Goal: Information Seeking & Learning: Find specific fact

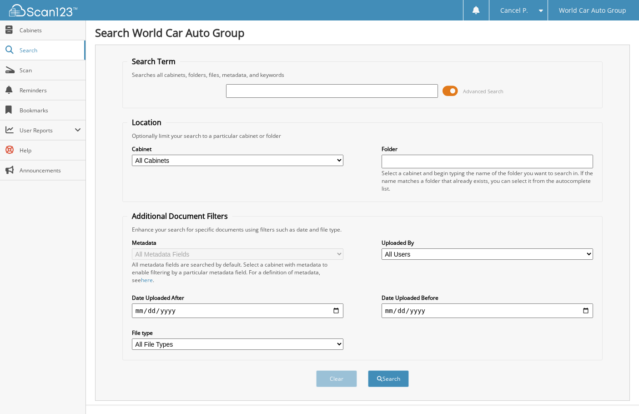
click at [297, 93] on input "text" at bounding box center [332, 91] width 212 height 14
type input "840078"
click at [368, 370] on button "Search" at bounding box center [388, 378] width 41 height 17
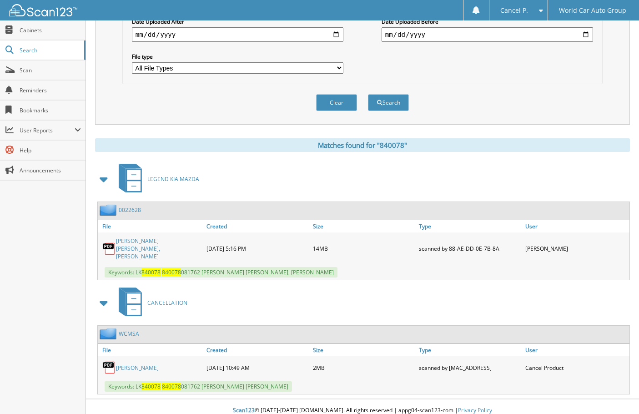
scroll to position [277, 0]
click at [149, 363] on link "SAMANTHA ORTIZ" at bounding box center [137, 367] width 43 height 8
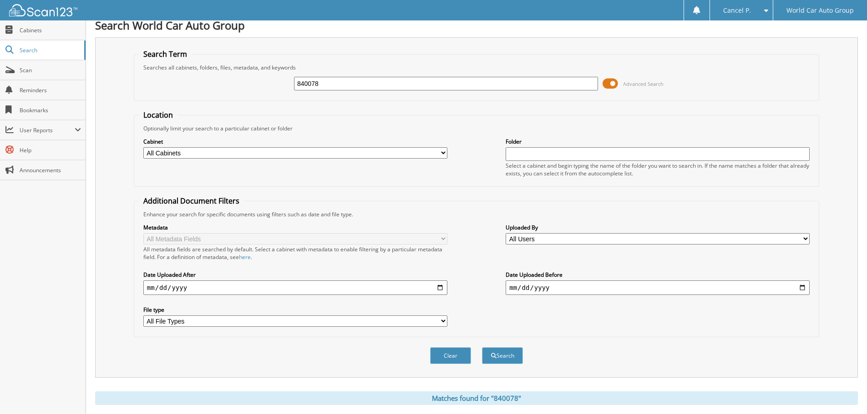
scroll to position [0, 0]
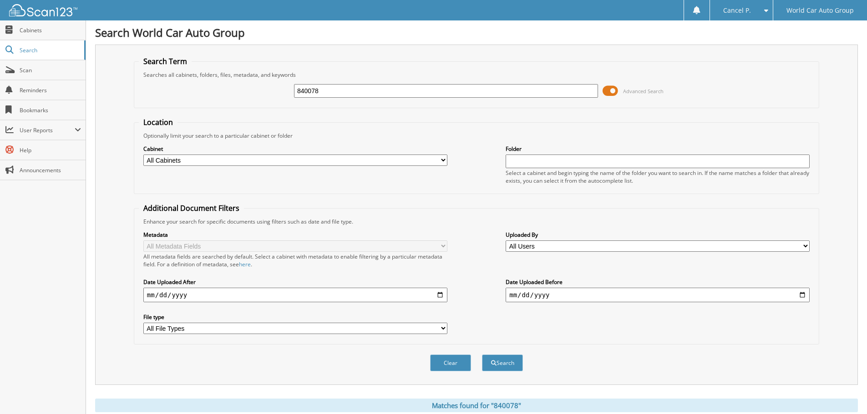
drag, startPoint x: 343, startPoint y: 91, endPoint x: 247, endPoint y: 108, distance: 97.1
click at [257, 105] on fieldset "Search Term Searches all cabinets, folders, files, metadata, and keywords 84007…" at bounding box center [476, 82] width 685 height 52
type input "136444"
click at [482, 355] on button "Search" at bounding box center [502, 363] width 41 height 17
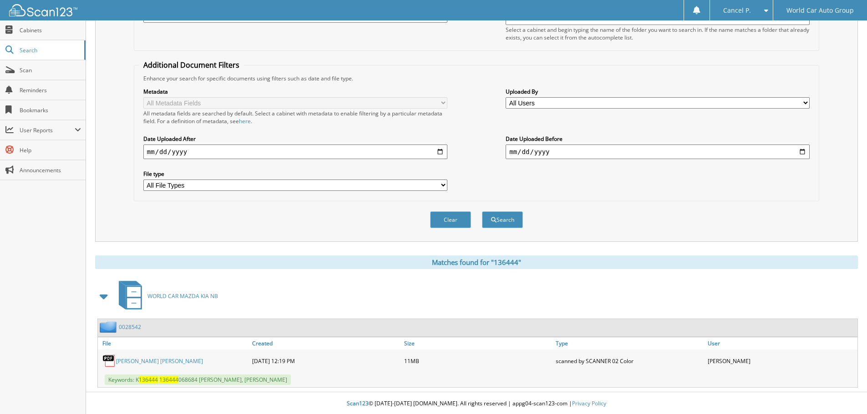
scroll to position [145, 0]
click at [130, 358] on link "ROBERT LEE PRESTON III_ DENISE A PRESTON" at bounding box center [159, 361] width 87 height 8
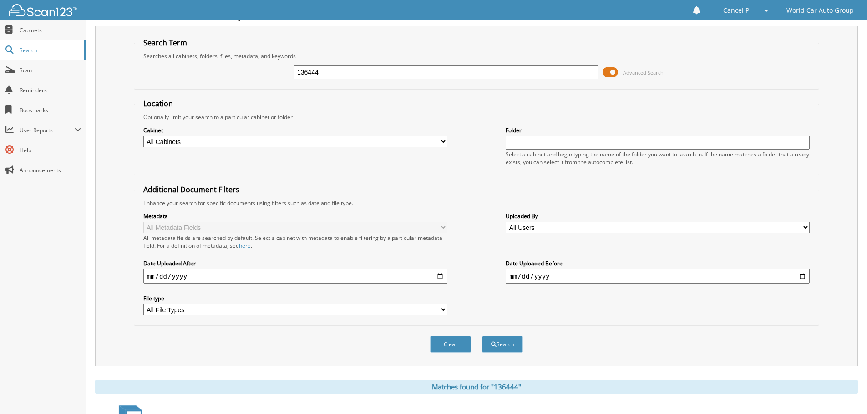
scroll to position [0, 0]
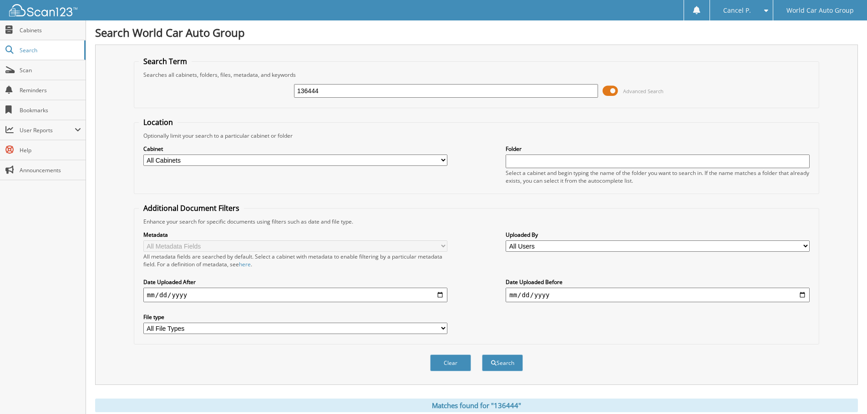
drag, startPoint x: 351, startPoint y: 94, endPoint x: 205, endPoint y: 112, distance: 147.1
click at [205, 112] on form "Search Term Searches all cabinets, folders, files, metadata, and keywords 13644…" at bounding box center [476, 218] width 685 height 325
type input "707491"
click at [482, 355] on button "Search" at bounding box center [502, 363] width 41 height 17
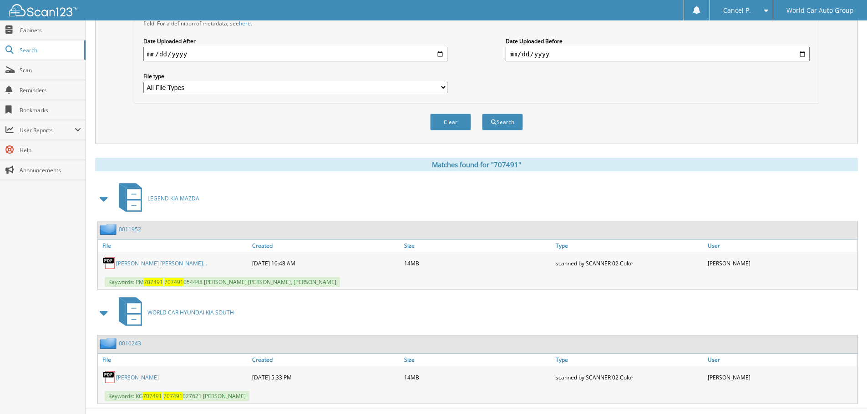
scroll to position [259, 0]
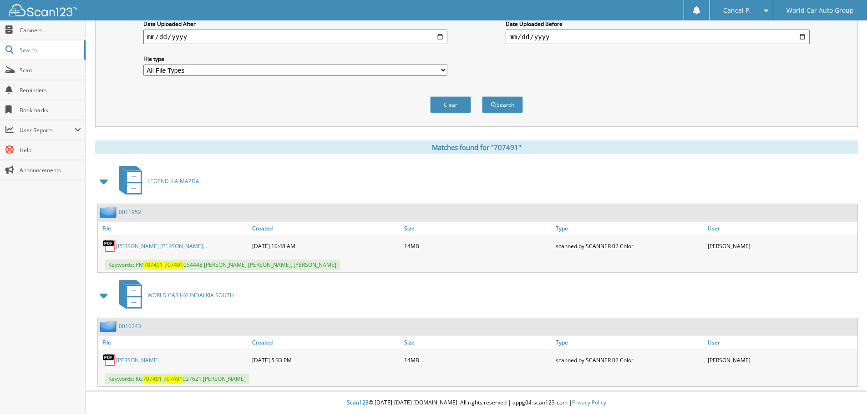
click at [141, 372] on div "Keywords: KG 707491 707491 027621 [PERSON_NAME]" at bounding box center [477, 379] width 759 height 15
click at [148, 360] on link "JOSE MARINEZ" at bounding box center [137, 361] width 43 height 8
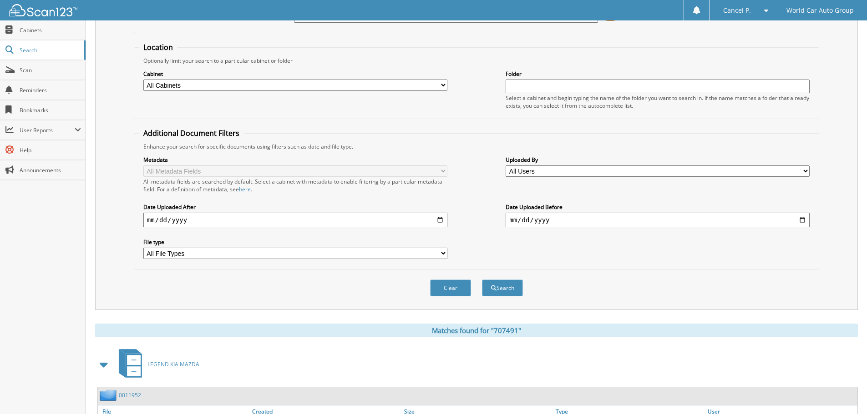
scroll to position [0, 0]
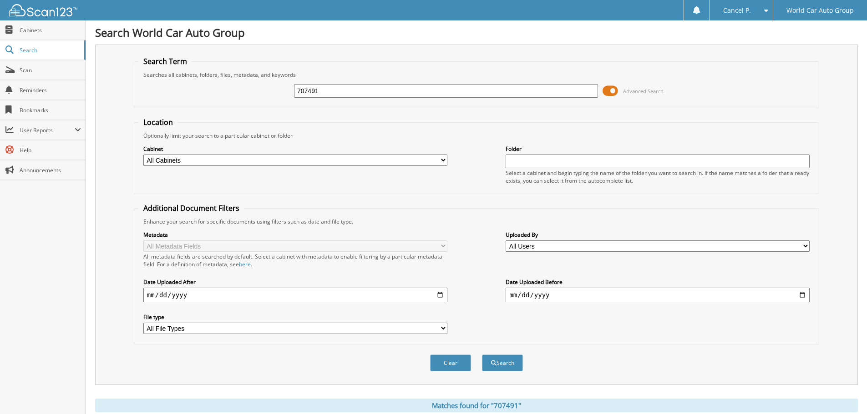
drag, startPoint x: 368, startPoint y: 98, endPoint x: 332, endPoint y: 87, distance: 38.0
click at [332, 87] on div "707491 Advanced Search" at bounding box center [476, 91] width 675 height 25
drag, startPoint x: 329, startPoint y: 86, endPoint x: 248, endPoint y: 100, distance: 81.6
click at [252, 99] on div "707491 Advanced Search" at bounding box center [476, 91] width 675 height 25
type input "422843"
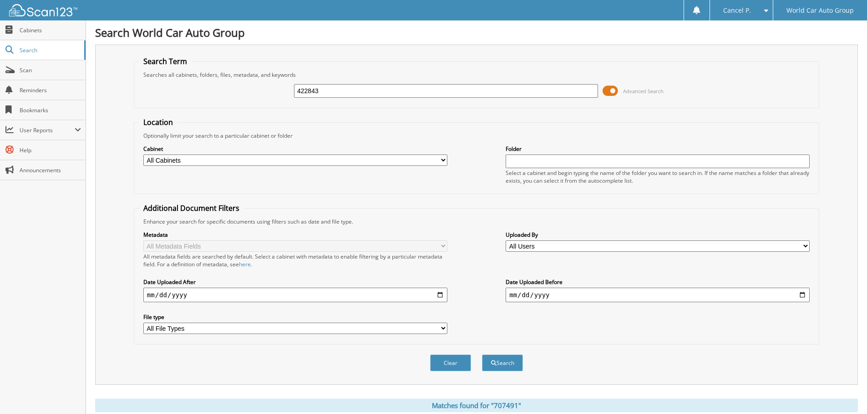
click at [482, 355] on button "Search" at bounding box center [502, 363] width 41 height 17
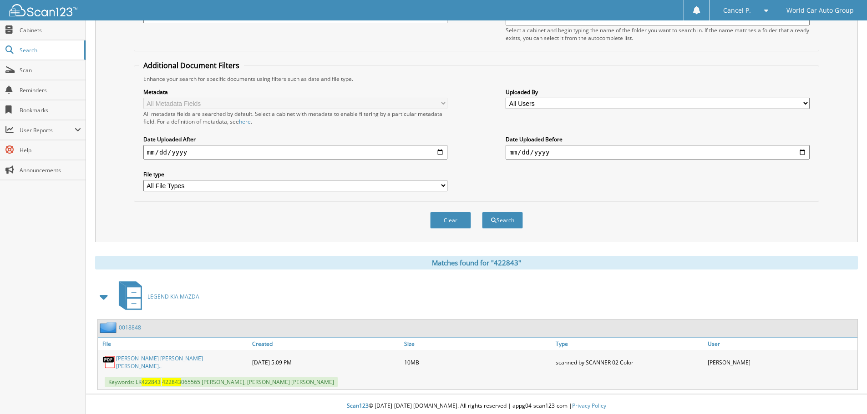
scroll to position [145, 0]
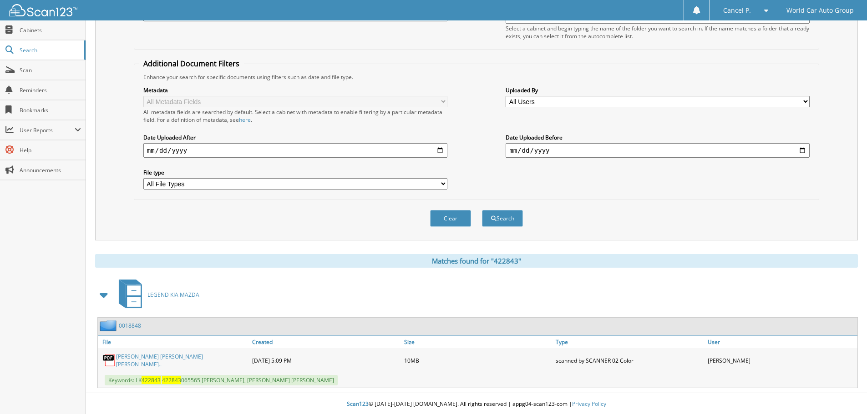
click at [176, 363] on link "[PERSON_NAME] [PERSON_NAME] [PERSON_NAME].." at bounding box center [181, 360] width 131 height 15
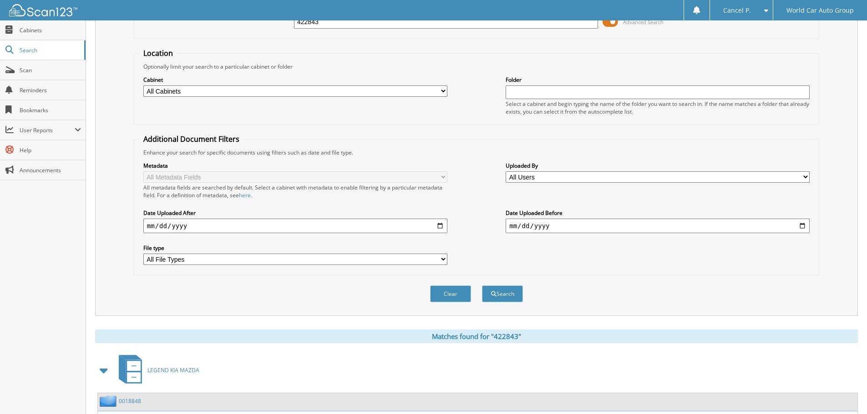
scroll to position [0, 0]
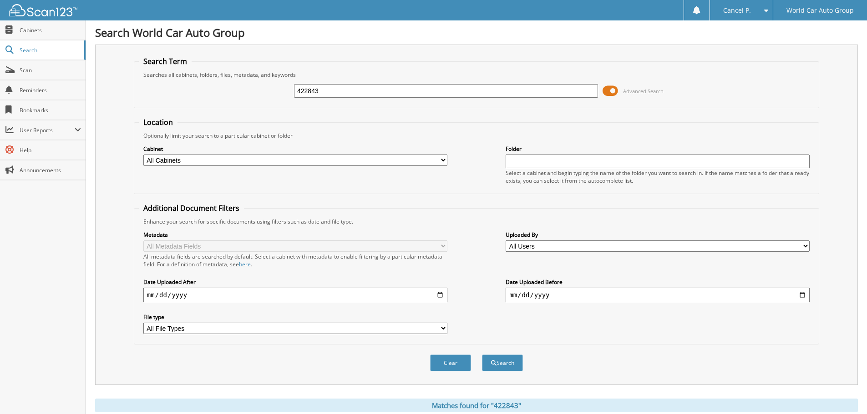
drag, startPoint x: 320, startPoint y: 88, endPoint x: 236, endPoint y: 112, distance: 88.1
click at [236, 112] on form "Search Term Searches all cabinets, folders, files, metadata, and keywords 42284…" at bounding box center [476, 218] width 685 height 325
type input "139032"
click at [482, 355] on button "Search" at bounding box center [502, 363] width 41 height 17
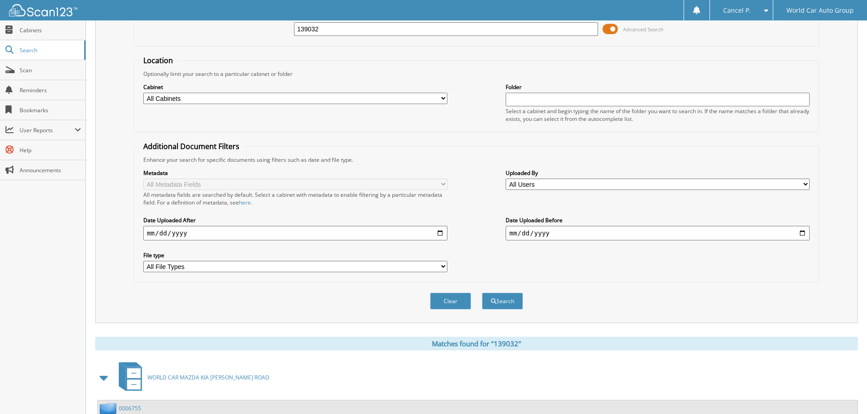
scroll to position [145, 0]
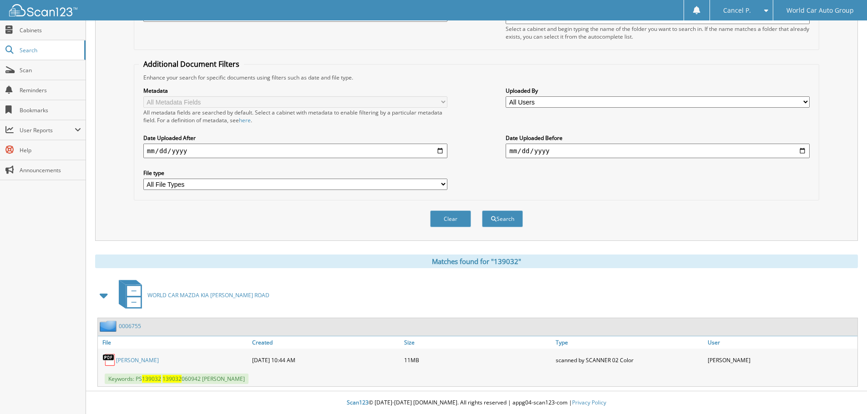
click at [146, 358] on link "AUDRA JOY MIDDLEBROOKE" at bounding box center [137, 361] width 43 height 8
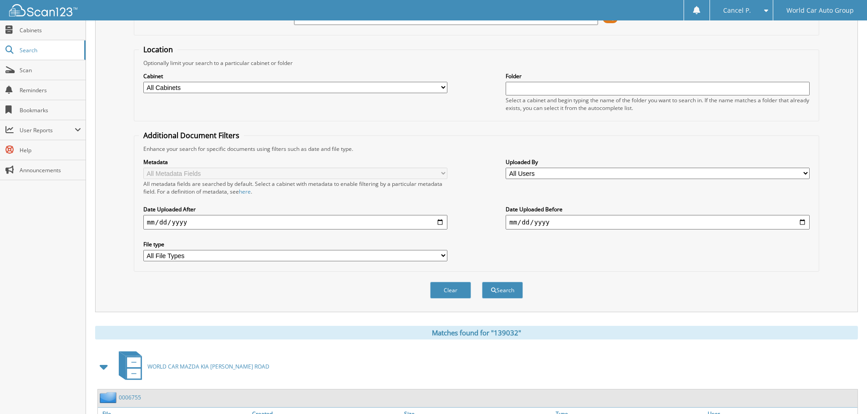
scroll to position [0, 0]
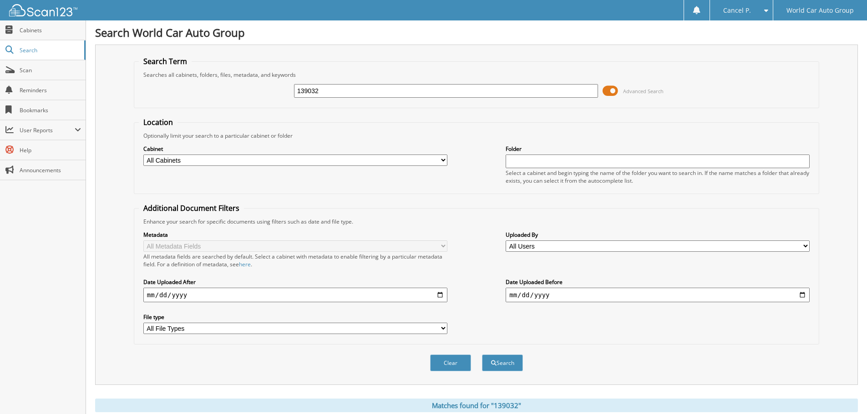
drag, startPoint x: 353, startPoint y: 93, endPoint x: 239, endPoint y: 108, distance: 115.1
click at [239, 108] on fieldset "Search Term Searches all cabinets, folders, files, metadata, and keywords 13903…" at bounding box center [476, 82] width 685 height 52
type input "578535"
click at [482, 355] on button "Search" at bounding box center [502, 363] width 41 height 17
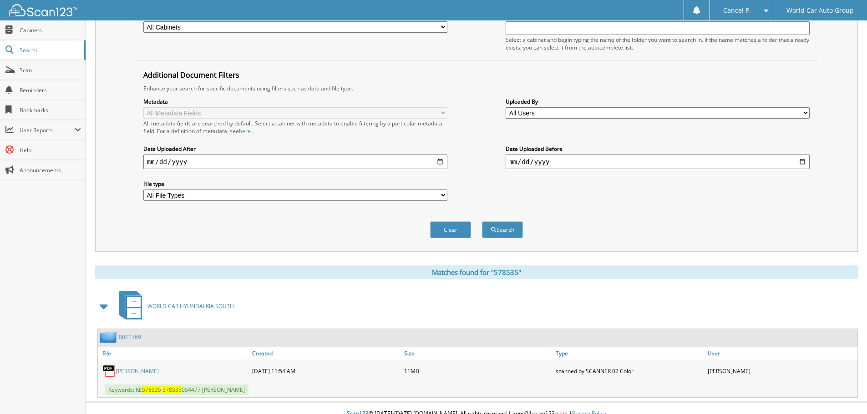
scroll to position [145, 0]
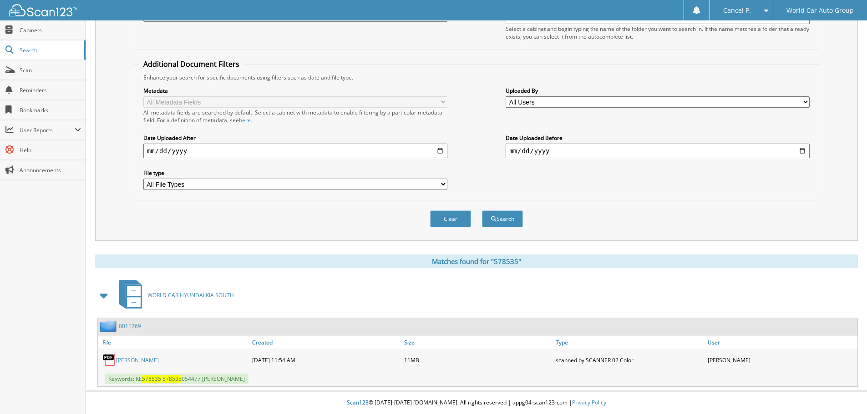
click at [150, 358] on link "[PERSON_NAME]" at bounding box center [137, 361] width 43 height 8
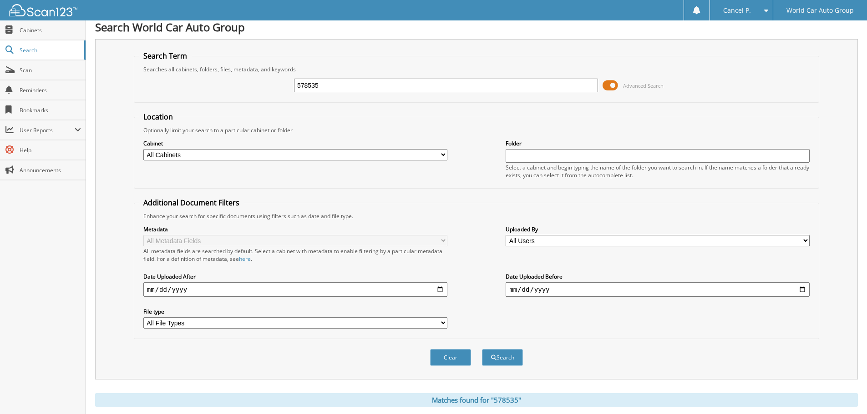
scroll to position [0, 0]
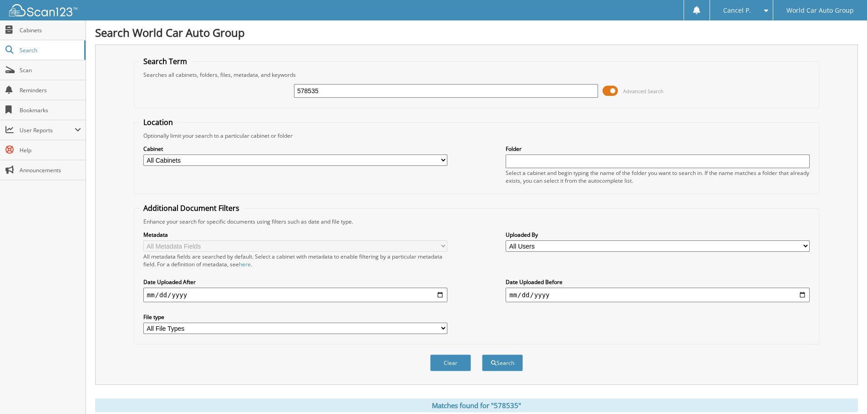
drag, startPoint x: 282, startPoint y: 100, endPoint x: 233, endPoint y: 109, distance: 49.2
click at [233, 109] on form "Search Term Searches all cabinets, folders, files, metadata, and keywords 57853…" at bounding box center [476, 218] width 685 height 325
type input "197964"
click at [482, 355] on button "Search" at bounding box center [502, 363] width 41 height 17
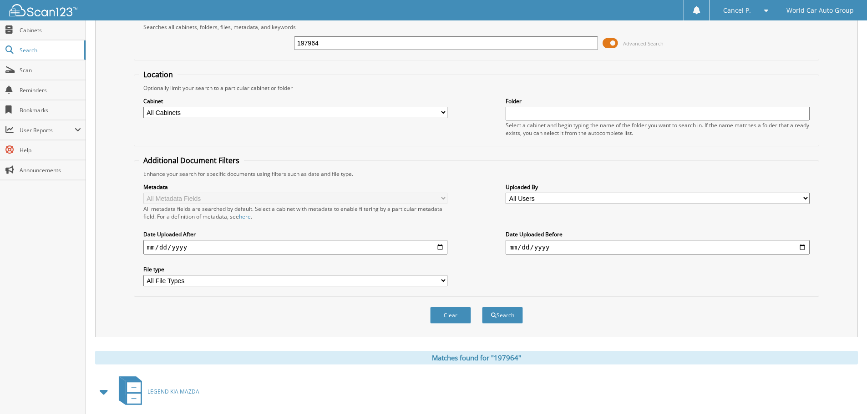
scroll to position [145, 0]
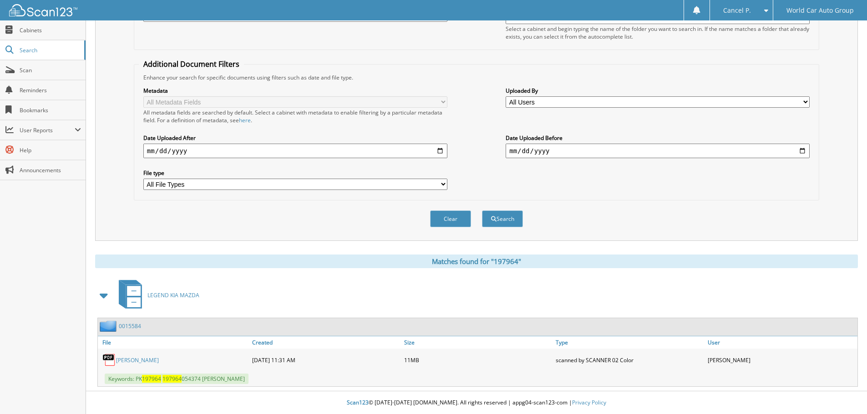
click at [159, 358] on link "JEANNINE ELENA VERBURGT" at bounding box center [137, 361] width 43 height 8
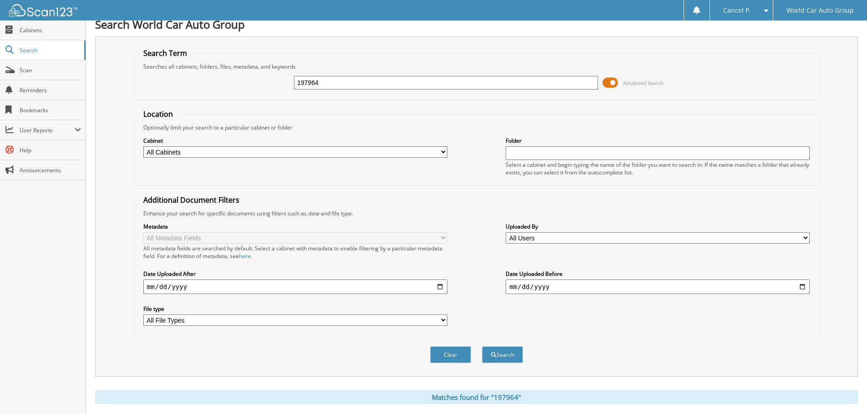
scroll to position [0, 0]
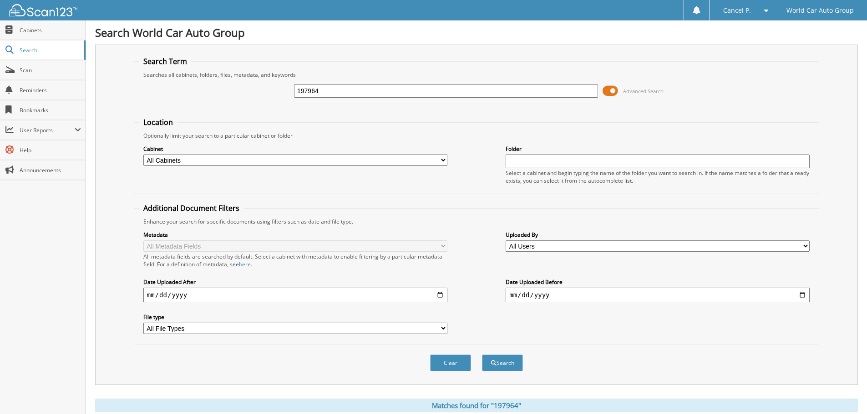
drag, startPoint x: 377, startPoint y: 89, endPoint x: 282, endPoint y: 101, distance: 95.8
click at [282, 101] on div "197964 Advanced Search" at bounding box center [476, 91] width 675 height 25
type input "539437"
click at [482, 355] on button "Search" at bounding box center [502, 363] width 41 height 17
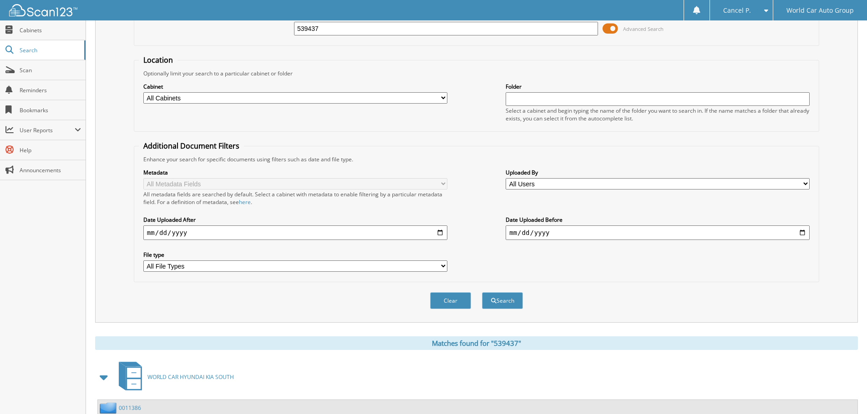
scroll to position [145, 0]
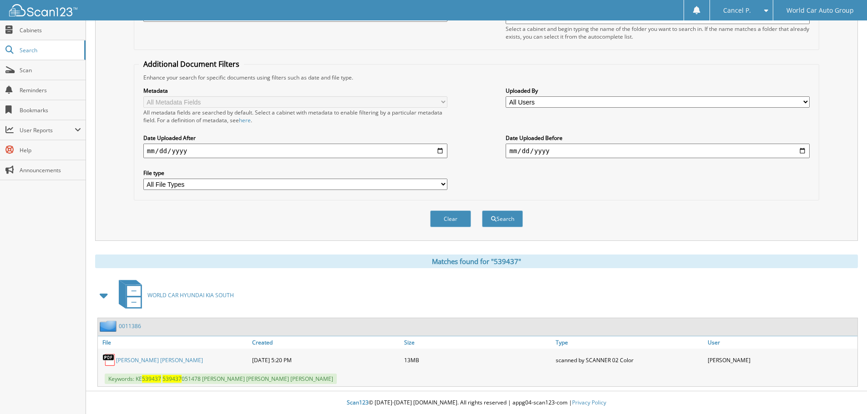
click at [174, 361] on link "[PERSON_NAME] [PERSON_NAME]" at bounding box center [159, 361] width 87 height 8
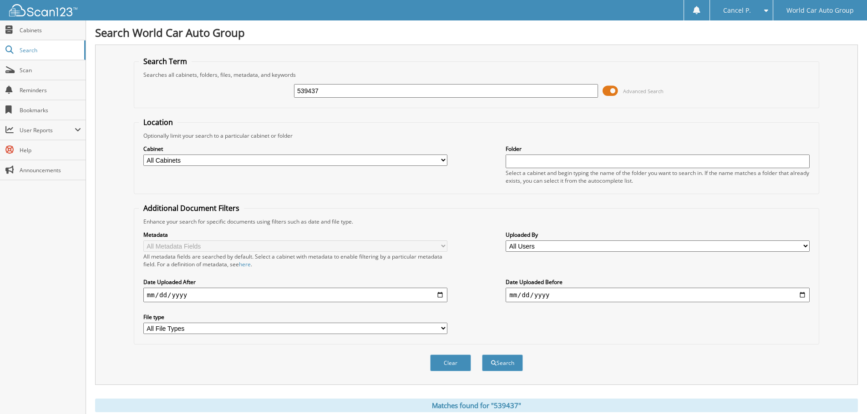
drag, startPoint x: 338, startPoint y: 91, endPoint x: 258, endPoint y: 97, distance: 79.4
click at [259, 96] on div "539437 Advanced Search" at bounding box center [476, 91] width 675 height 25
type input "130679"
click at [482, 355] on button "Search" at bounding box center [502, 363] width 41 height 17
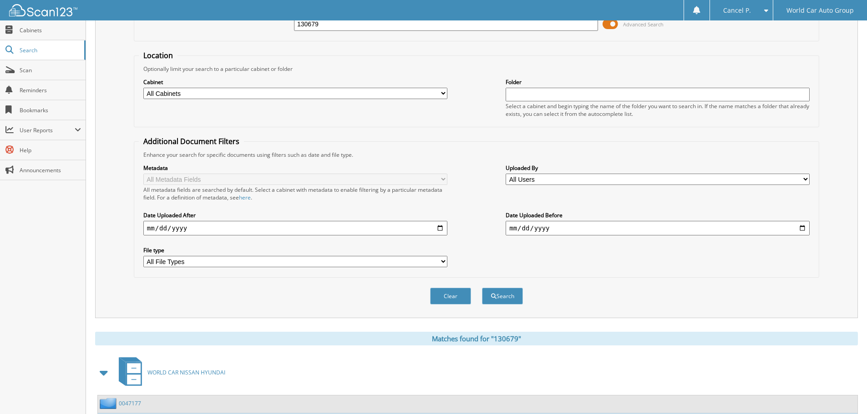
scroll to position [333, 0]
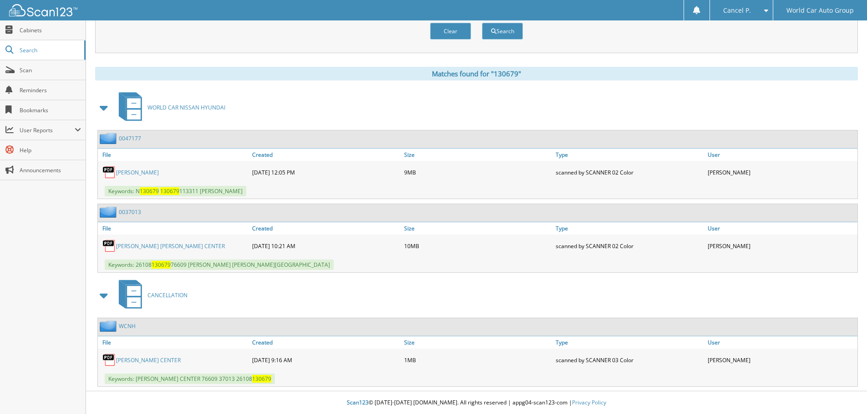
click at [147, 173] on link "BERNABE GARCIA AGUILAR" at bounding box center [137, 173] width 43 height 8
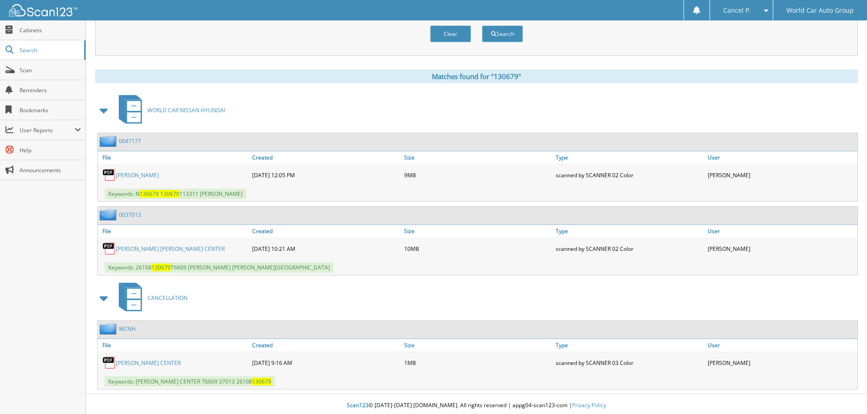
scroll to position [14, 0]
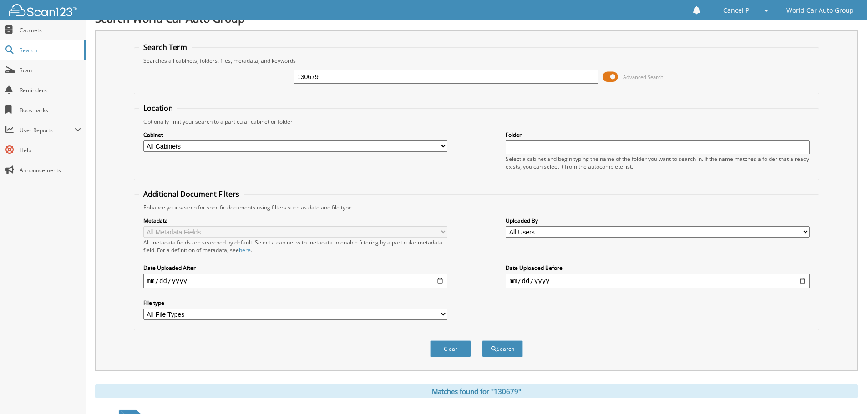
drag, startPoint x: 297, startPoint y: 78, endPoint x: 237, endPoint y: 82, distance: 59.3
click at [248, 81] on div "130679 Advanced Search" at bounding box center [476, 77] width 675 height 25
type input "671423"
click at [482, 341] on button "Search" at bounding box center [502, 349] width 41 height 17
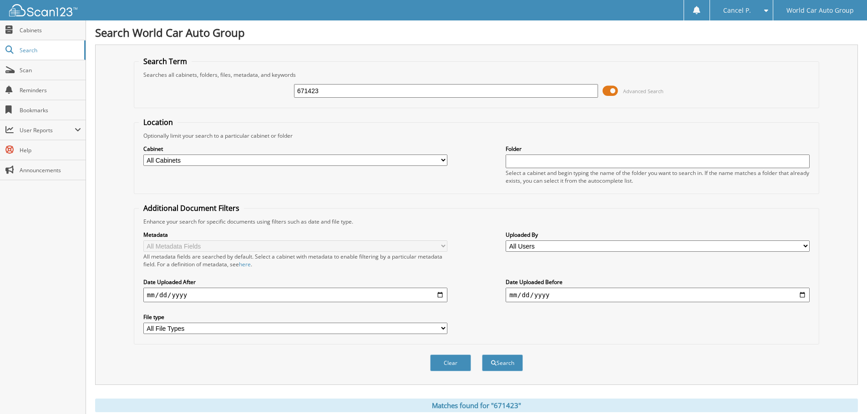
scroll to position [145, 0]
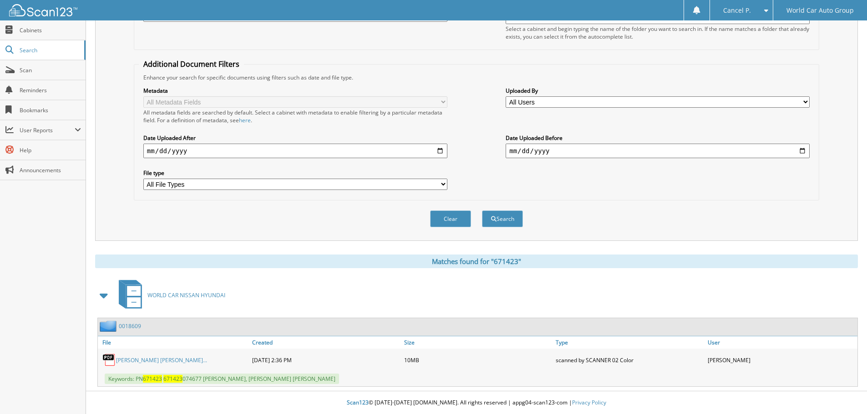
click at [138, 357] on link "YSABEL MICHELLE HUERTA_ VALENCIA IYAN..." at bounding box center [161, 361] width 91 height 8
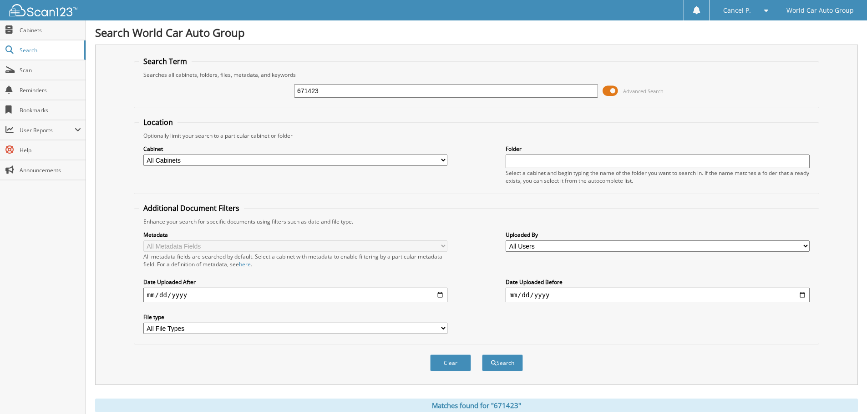
drag, startPoint x: 331, startPoint y: 92, endPoint x: 219, endPoint y: 103, distance: 112.0
click at [220, 103] on fieldset "Search Term Searches all cabinets, folders, files, metadata, and keywords 67142…" at bounding box center [476, 82] width 685 height 52
type input "816165"
click at [482, 355] on button "Search" at bounding box center [502, 363] width 41 height 17
drag, startPoint x: 346, startPoint y: 97, endPoint x: 243, endPoint y: 107, distance: 103.3
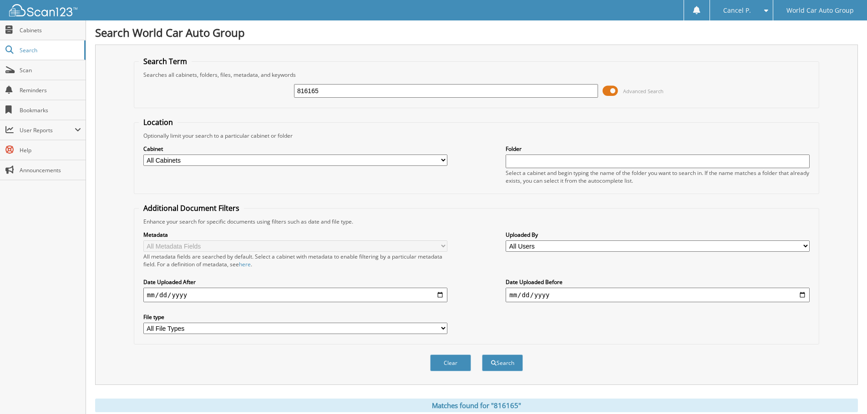
click at [250, 106] on fieldset "Search Term Searches all cabinets, folders, files, metadata, and keywords 81616…" at bounding box center [476, 82] width 685 height 52
type input "816165"
click at [482, 355] on button "Search" at bounding box center [502, 363] width 41 height 17
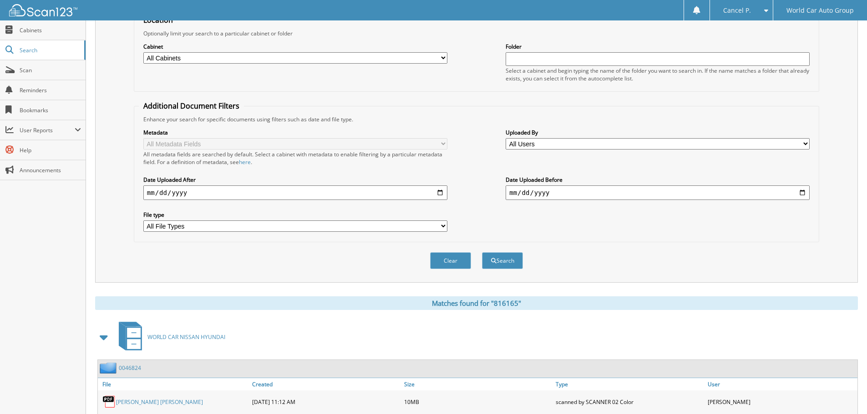
scroll to position [145, 0]
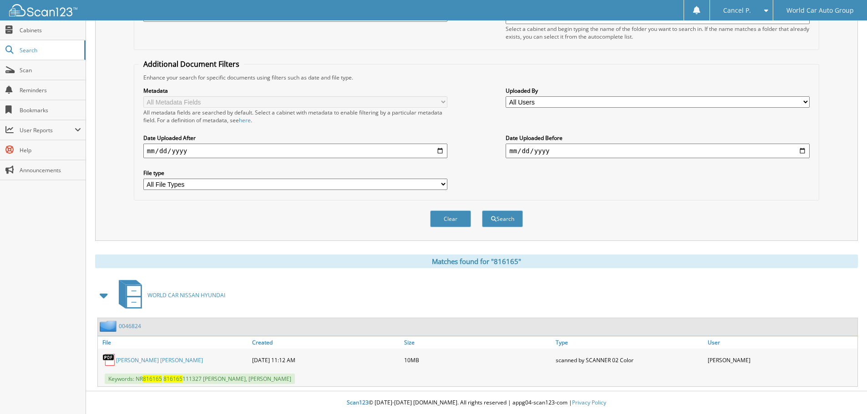
click at [135, 361] on link "[PERSON_NAME] [PERSON_NAME]" at bounding box center [159, 361] width 87 height 8
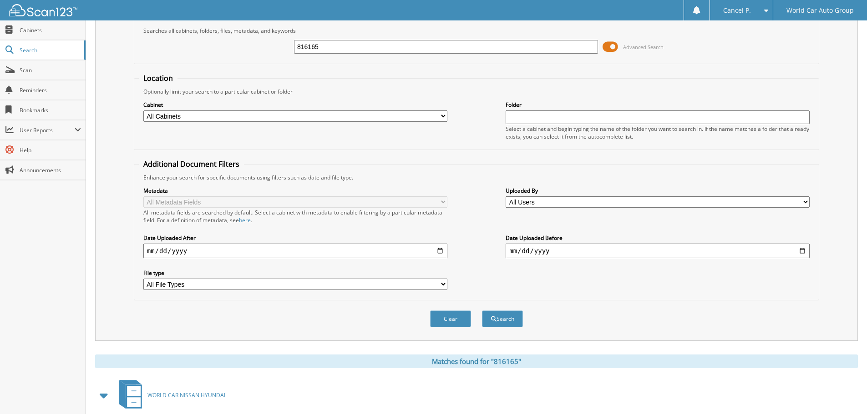
scroll to position [0, 0]
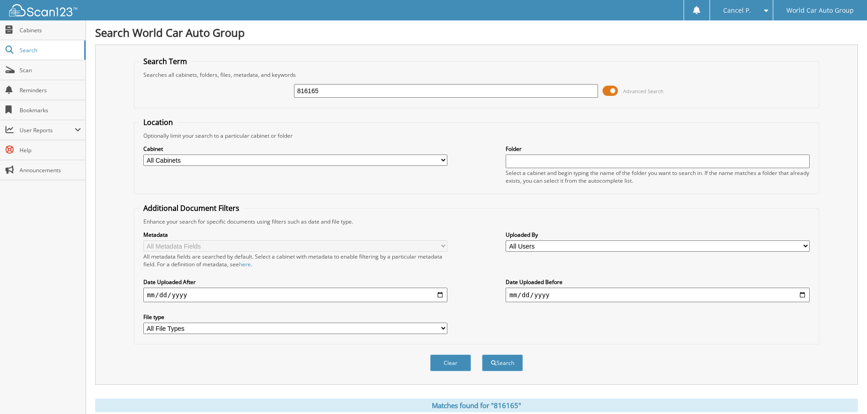
drag, startPoint x: 339, startPoint y: 93, endPoint x: 244, endPoint y: 101, distance: 95.4
click at [244, 101] on div "816165 Advanced Search" at bounding box center [476, 91] width 675 height 25
type input "302226"
click at [482, 355] on button "Search" at bounding box center [502, 363] width 41 height 17
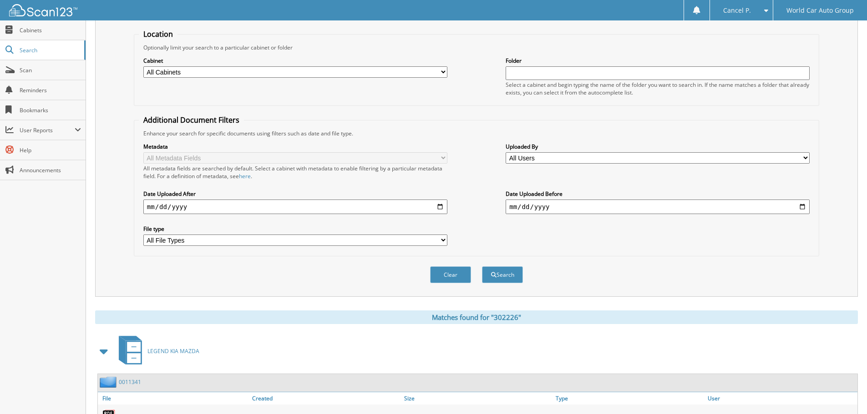
scroll to position [218, 0]
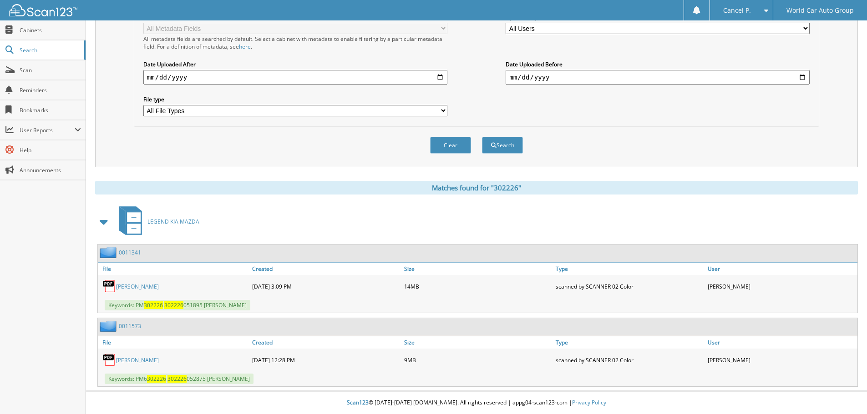
click at [155, 287] on link "[PERSON_NAME]" at bounding box center [137, 287] width 43 height 8
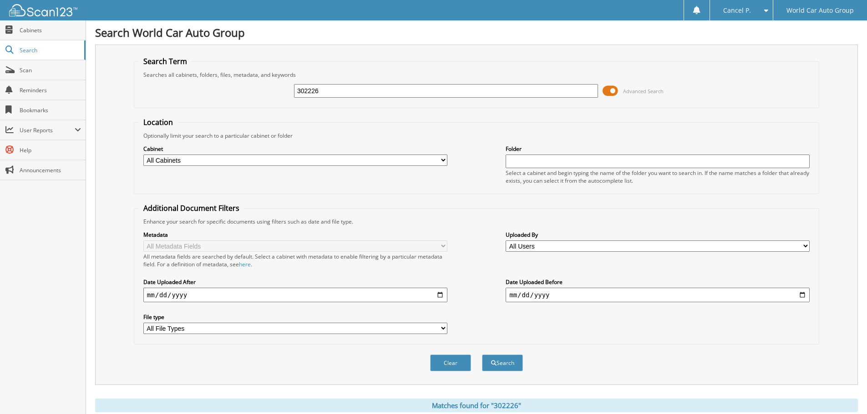
drag, startPoint x: 339, startPoint y: 88, endPoint x: 235, endPoint y: 98, distance: 104.6
click at [236, 99] on div "302226 Advanced Search" at bounding box center [476, 91] width 675 height 25
type input "123782"
click at [482, 355] on button "Search" at bounding box center [502, 363] width 41 height 17
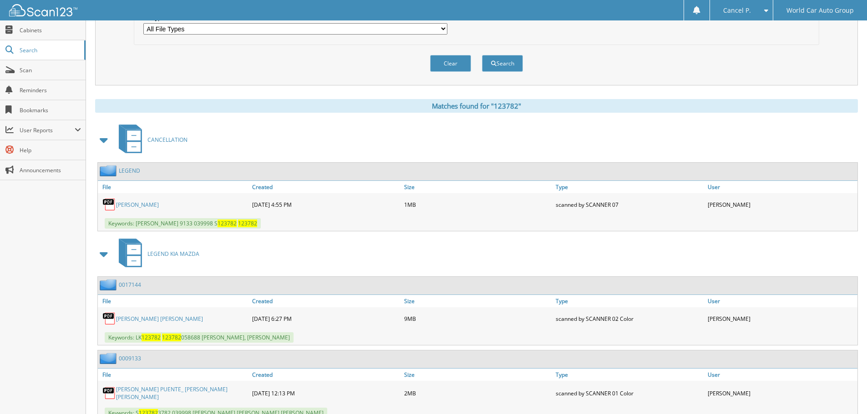
scroll to position [318, 0]
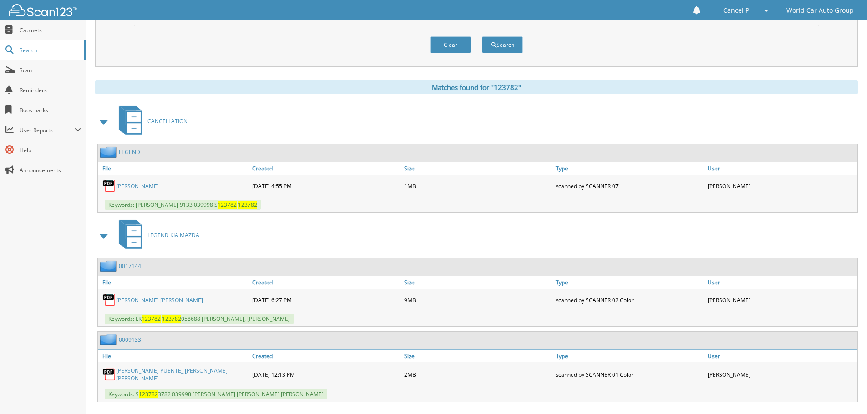
click at [133, 296] on div "[PERSON_NAME] [PERSON_NAME]" at bounding box center [174, 300] width 152 height 18
click at [177, 298] on link "[PERSON_NAME] [PERSON_NAME]" at bounding box center [159, 301] width 87 height 8
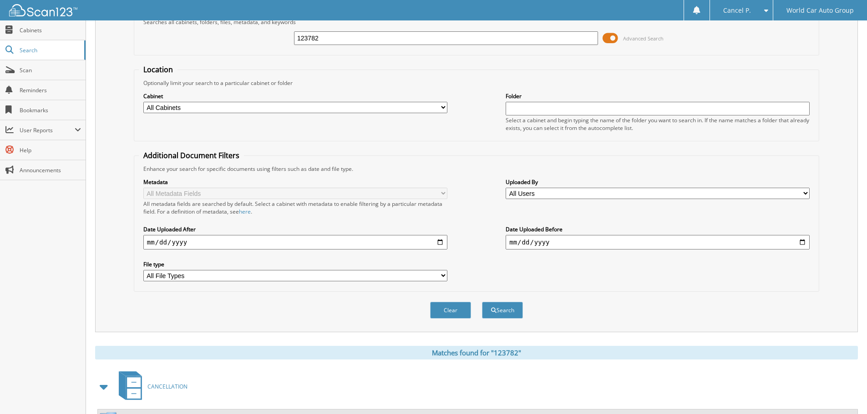
scroll to position [45, 0]
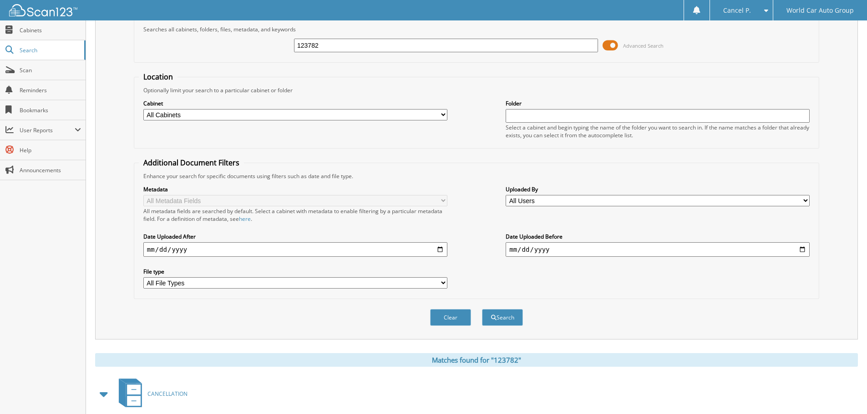
drag, startPoint x: 329, startPoint y: 51, endPoint x: 245, endPoint y: 56, distance: 84.3
click at [246, 56] on div "123782 Advanced Search" at bounding box center [476, 45] width 675 height 25
type input "431601"
click at [482, 309] on button "Search" at bounding box center [502, 317] width 41 height 17
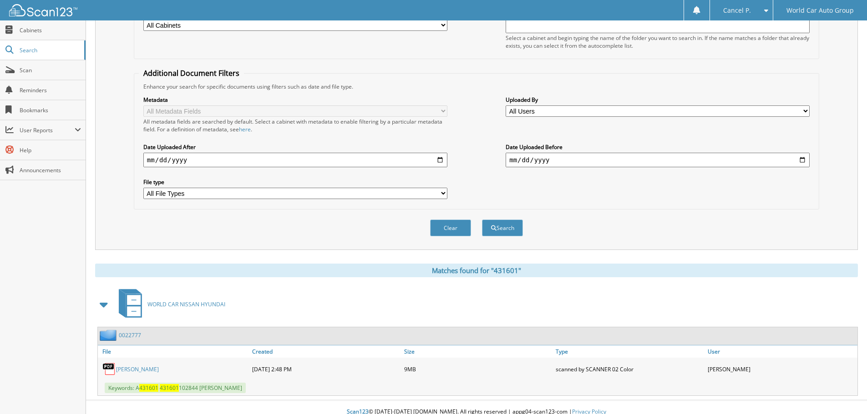
scroll to position [145, 0]
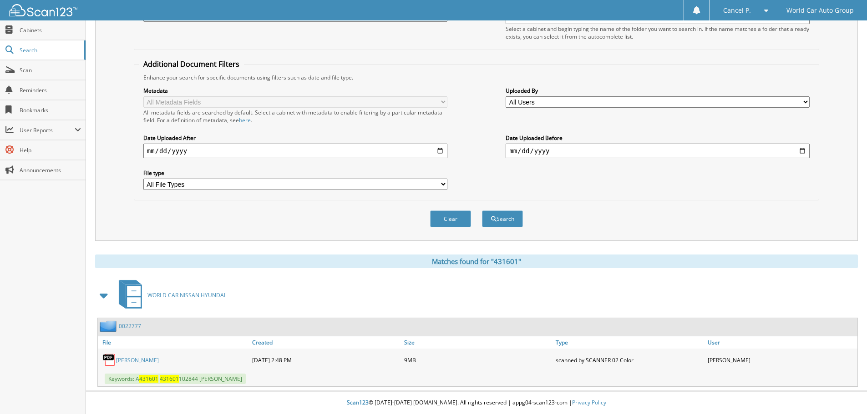
click at [146, 362] on link "[PERSON_NAME]" at bounding box center [137, 361] width 43 height 8
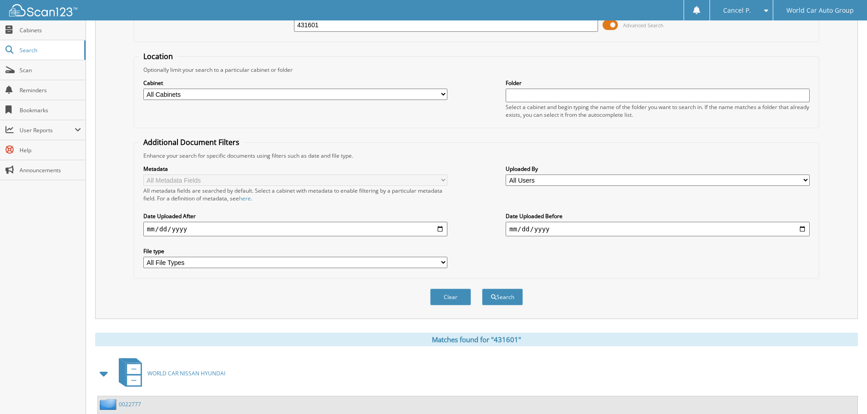
scroll to position [0, 0]
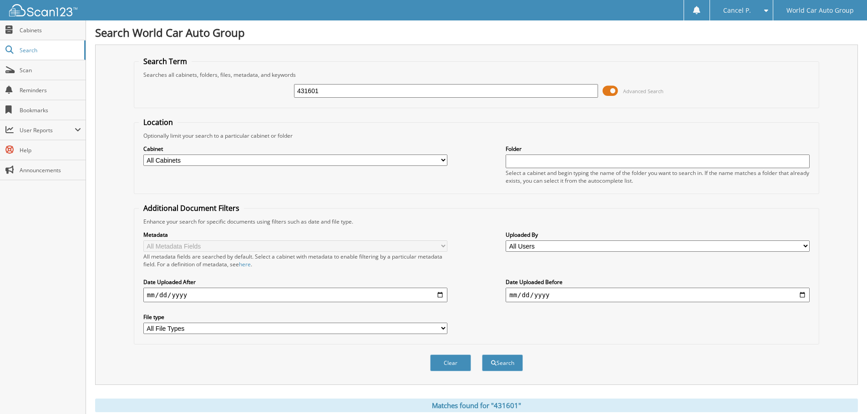
drag, startPoint x: 333, startPoint y: 95, endPoint x: 222, endPoint y: 99, distance: 111.5
click at [222, 99] on div "431601 Advanced Search" at bounding box center [476, 91] width 675 height 25
type input "445378"
click at [482, 355] on button "Search" at bounding box center [502, 363] width 41 height 17
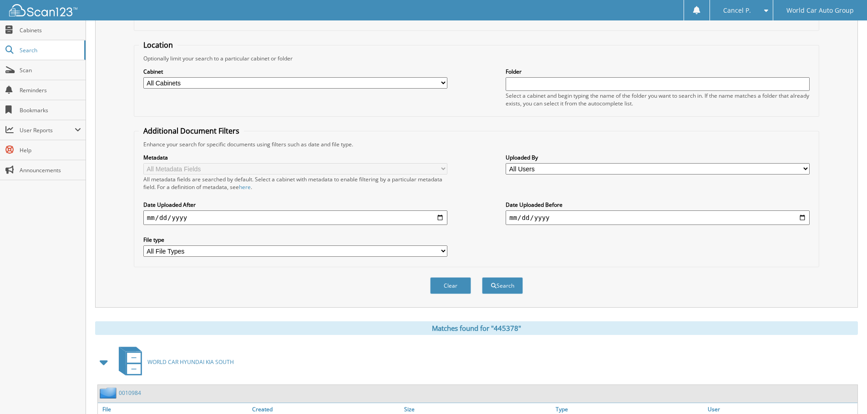
scroll to position [145, 0]
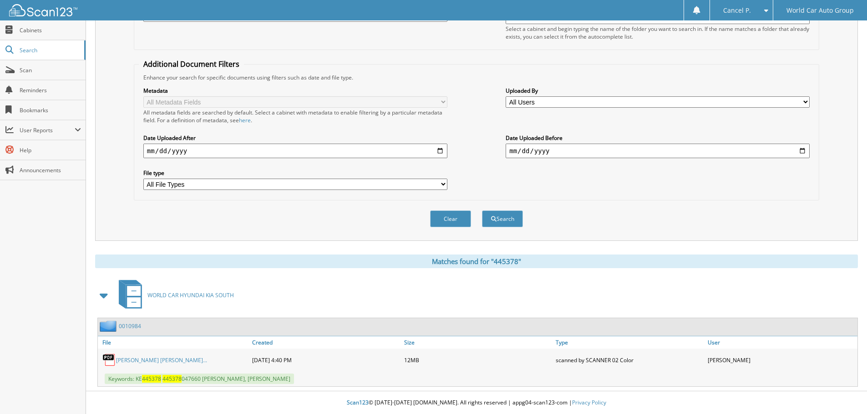
click at [172, 359] on link "[PERSON_NAME] [PERSON_NAME]..." at bounding box center [161, 361] width 91 height 8
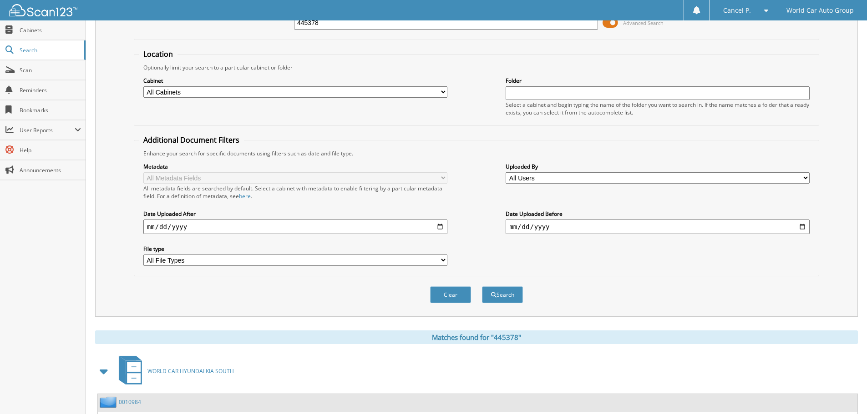
scroll to position [0, 0]
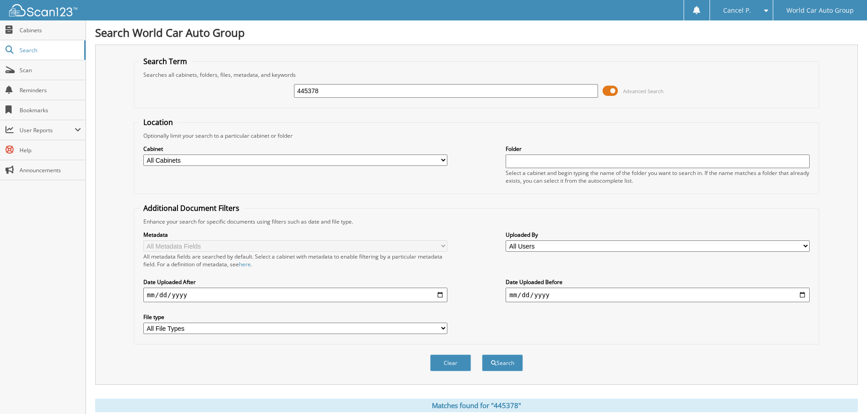
drag, startPoint x: 330, startPoint y: 89, endPoint x: 262, endPoint y: 91, distance: 68.3
click at [262, 91] on div "445378 Advanced Search" at bounding box center [476, 91] width 675 height 25
type input "871662"
click at [482, 355] on button "Search" at bounding box center [502, 363] width 41 height 17
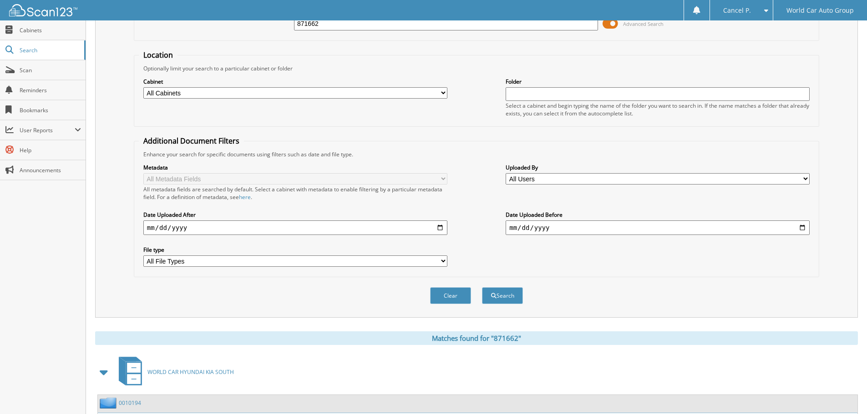
scroll to position [145, 0]
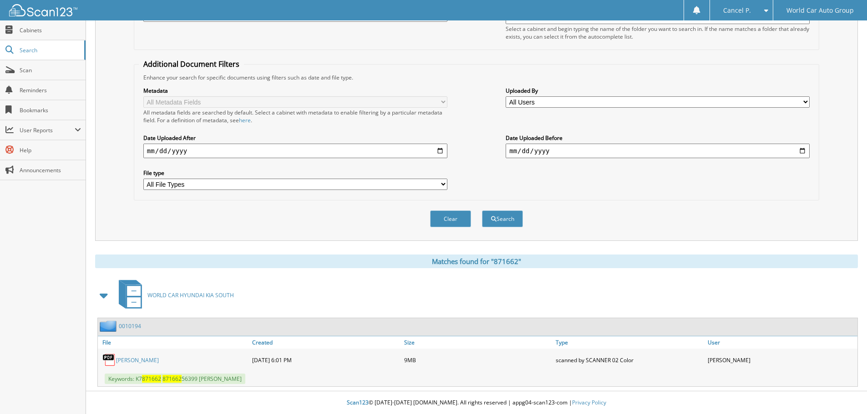
click at [140, 363] on link "[PERSON_NAME]" at bounding box center [137, 361] width 43 height 8
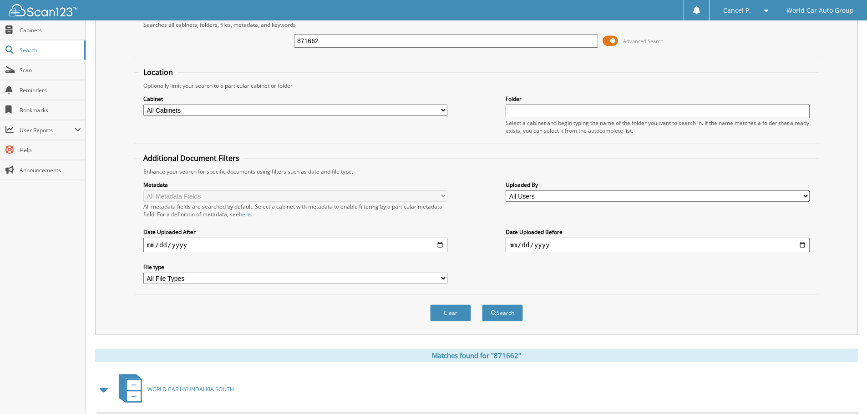
scroll to position [0, 0]
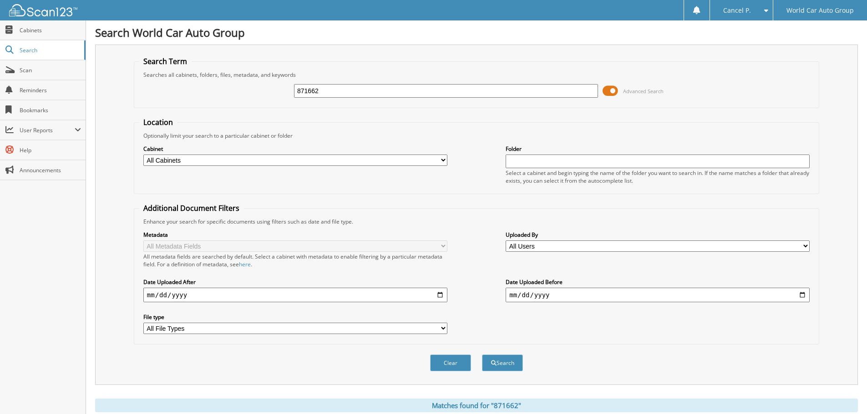
drag, startPoint x: 352, startPoint y: 90, endPoint x: 194, endPoint y: 105, distance: 158.2
click at [201, 104] on fieldset "Search Term Searches all cabinets, folders, files, metadata, and keywords 87166…" at bounding box center [476, 82] width 685 height 52
type input "575543"
click at [482, 355] on button "Search" at bounding box center [502, 363] width 41 height 17
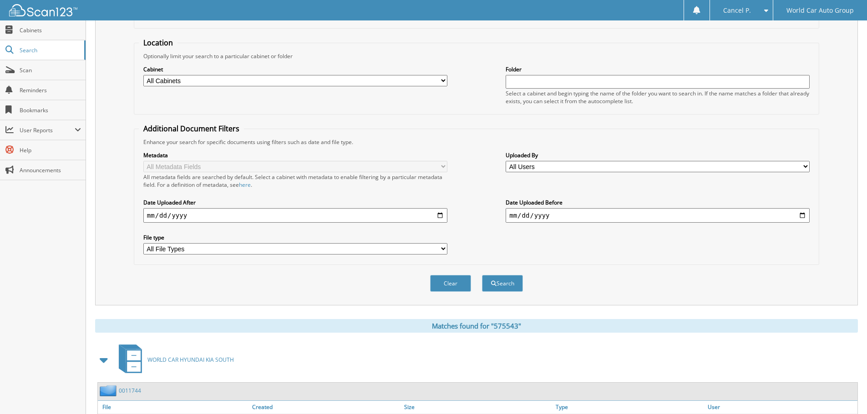
scroll to position [145, 0]
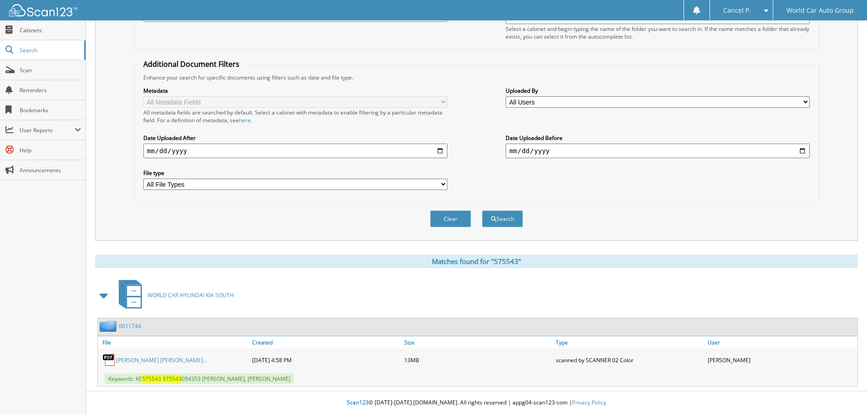
click at [133, 362] on link "[PERSON_NAME] [PERSON_NAME]..." at bounding box center [161, 361] width 91 height 8
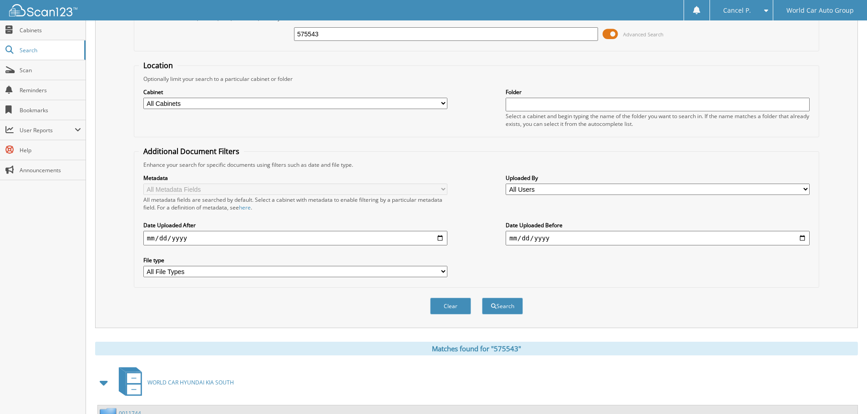
scroll to position [0, 0]
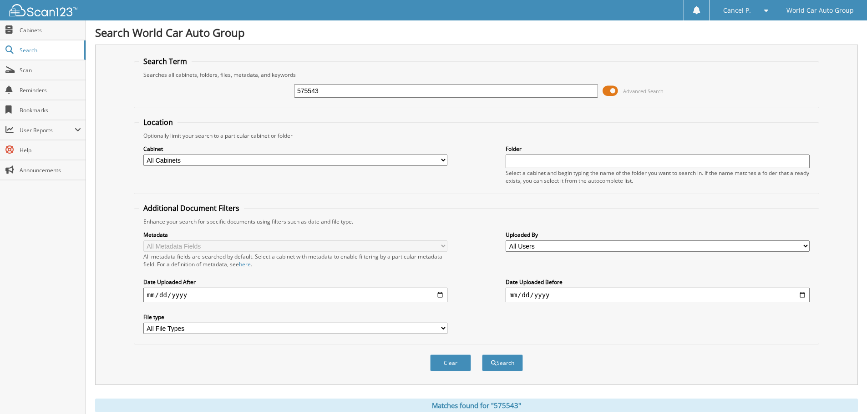
drag, startPoint x: 352, startPoint y: 97, endPoint x: 199, endPoint y: 96, distance: 153.3
click at [199, 96] on div "575543 Advanced Search" at bounding box center [476, 91] width 675 height 25
type input "071825"
click at [482, 355] on button "Search" at bounding box center [502, 363] width 41 height 17
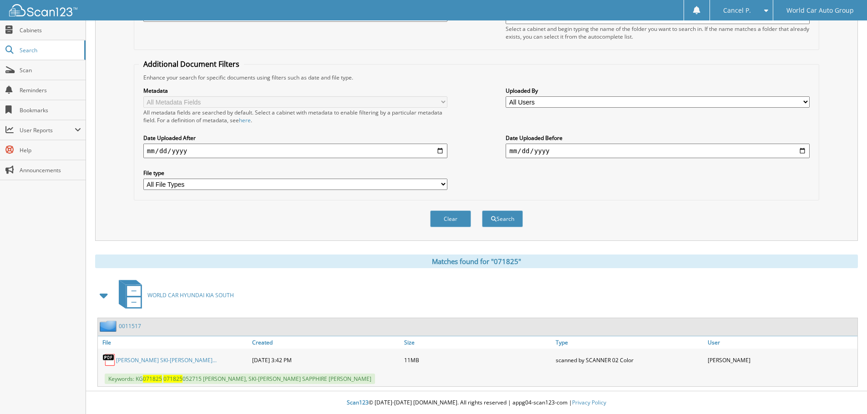
click at [164, 358] on link "[PERSON_NAME] SKI-[PERSON_NAME]..." at bounding box center [166, 361] width 101 height 8
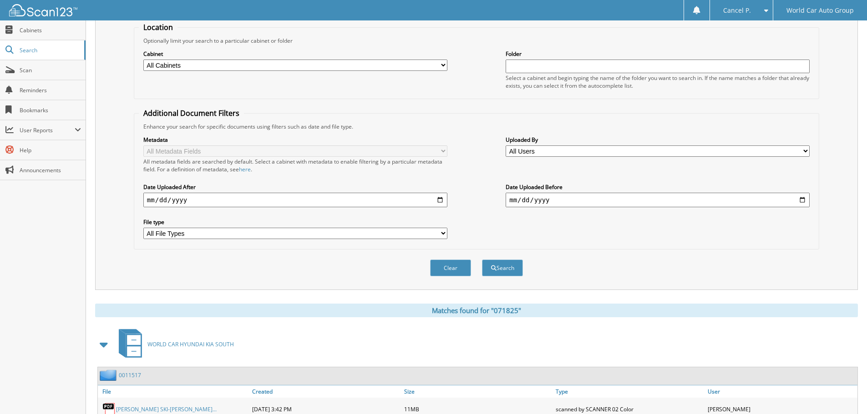
scroll to position [0, 0]
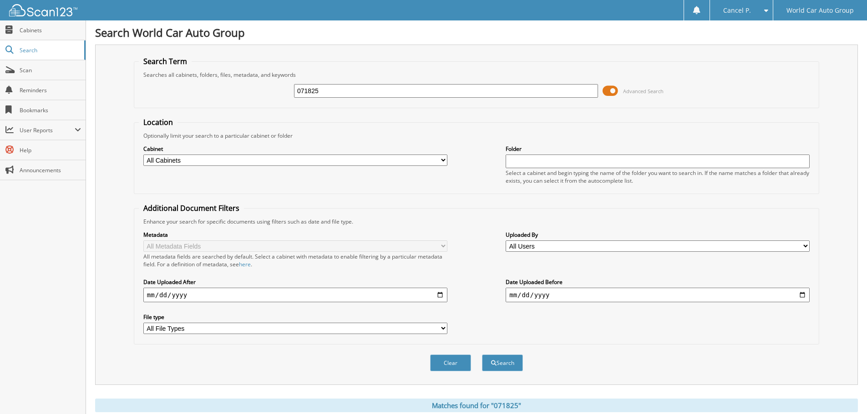
drag, startPoint x: 341, startPoint y: 92, endPoint x: 220, endPoint y: 102, distance: 120.9
click at [221, 102] on div "071825 Advanced Search" at bounding box center [476, 91] width 675 height 25
type input "243015"
click at [482, 355] on button "Search" at bounding box center [502, 363] width 41 height 17
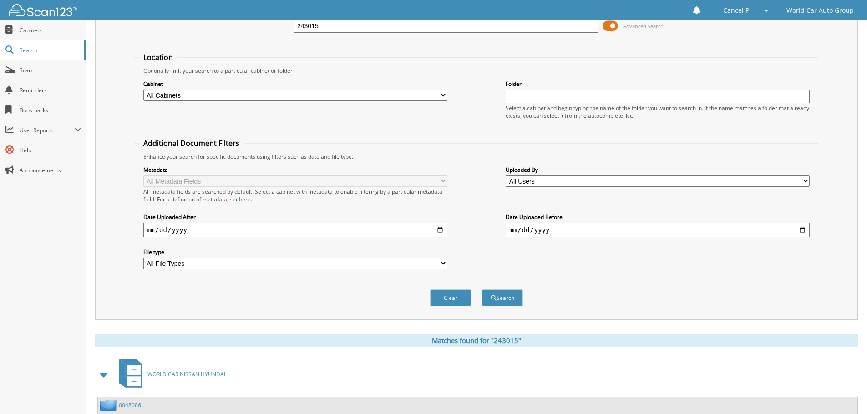
scroll to position [145, 0]
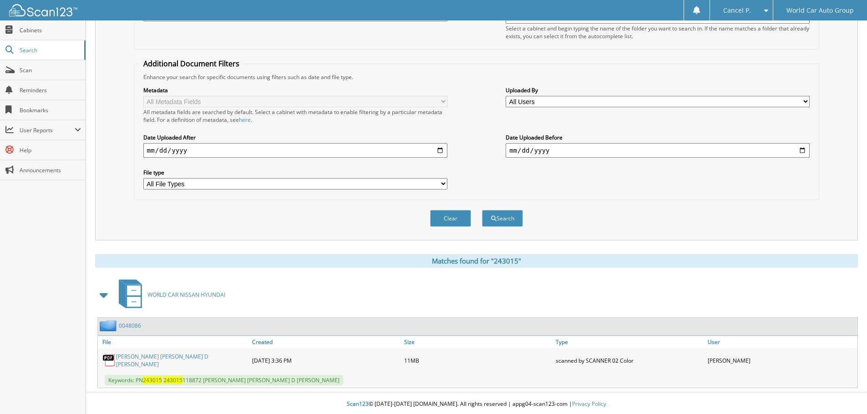
click at [133, 360] on link "LYNDON AARON PHELPS_ CHARLI D MAE PERRON" at bounding box center [181, 360] width 131 height 15
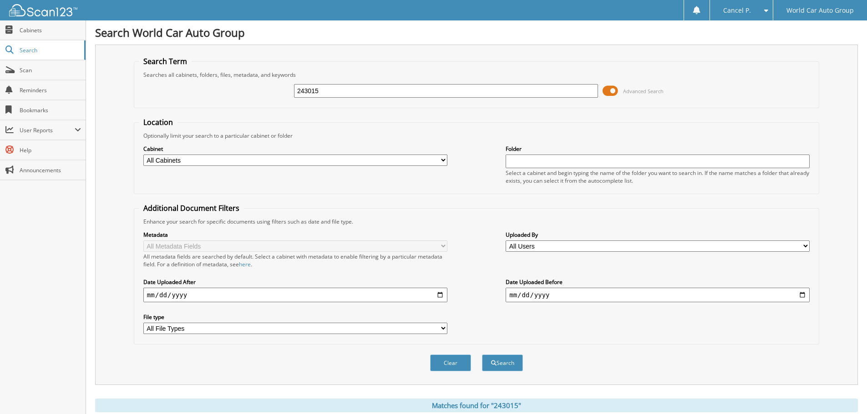
drag, startPoint x: 321, startPoint y: 86, endPoint x: 251, endPoint y: 83, distance: 70.6
click at [251, 83] on div "243015 Advanced Search" at bounding box center [476, 91] width 675 height 25
type input "115102"
click at [482, 355] on button "Search" at bounding box center [502, 363] width 41 height 17
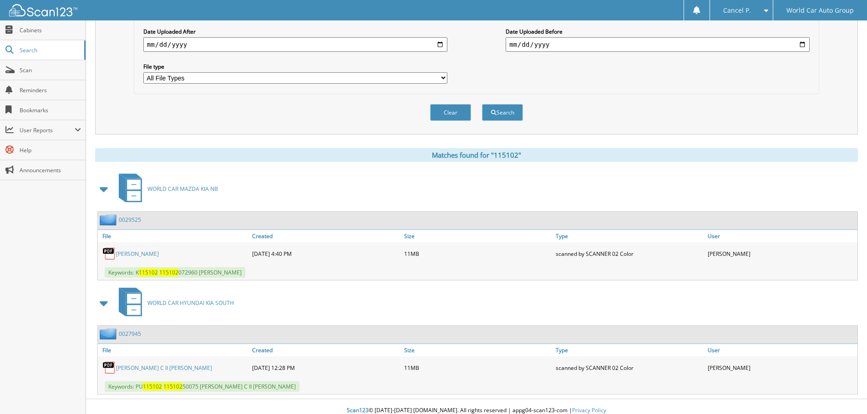
scroll to position [259, 0]
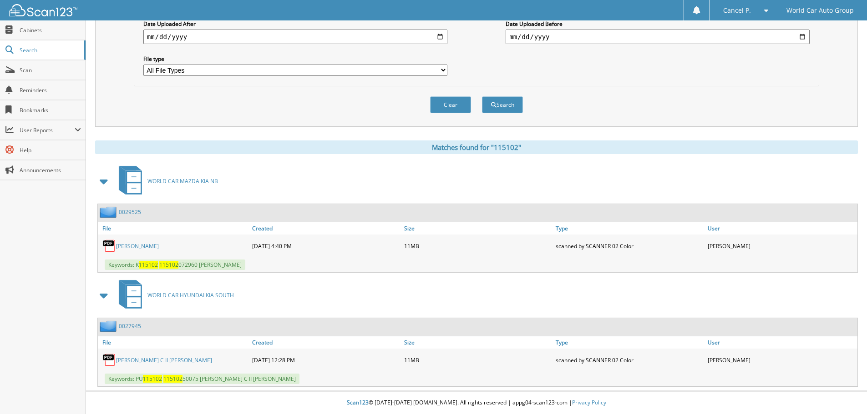
click at [144, 246] on link "[PERSON_NAME]" at bounding box center [137, 246] width 43 height 8
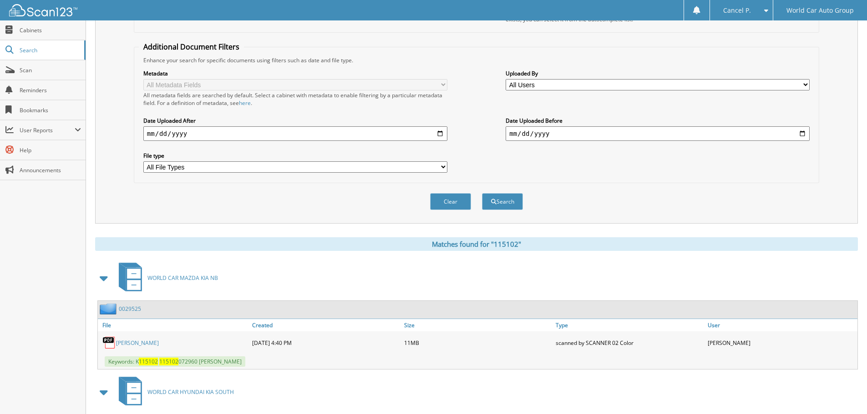
scroll to position [0, 0]
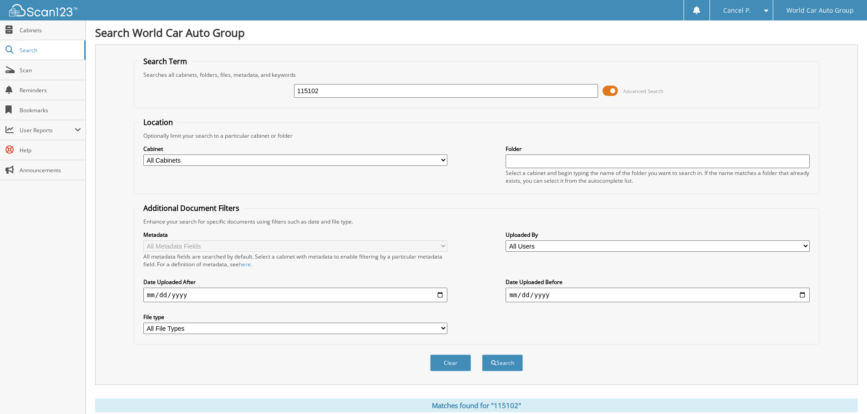
drag, startPoint x: 331, startPoint y: 89, endPoint x: 201, endPoint y: 96, distance: 130.8
click at [202, 96] on div "115102 Advanced Search" at bounding box center [476, 91] width 675 height 25
type input "081825"
click at [482, 355] on button "Search" at bounding box center [502, 363] width 41 height 17
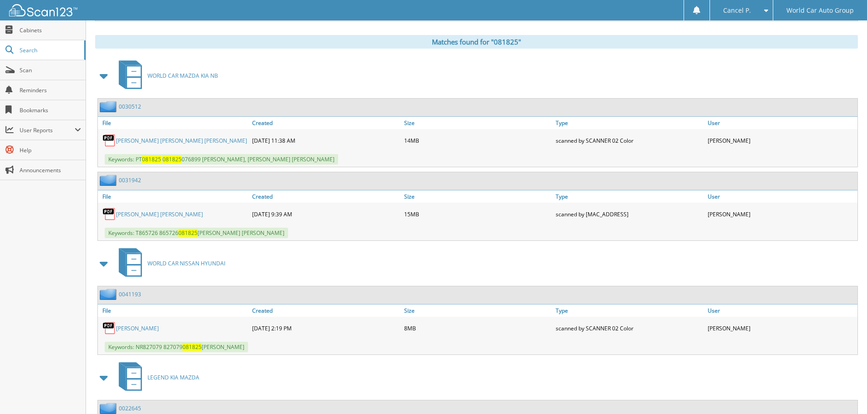
click at [173, 143] on link "[PERSON_NAME] [PERSON_NAME] [PERSON_NAME]" at bounding box center [181, 141] width 131 height 8
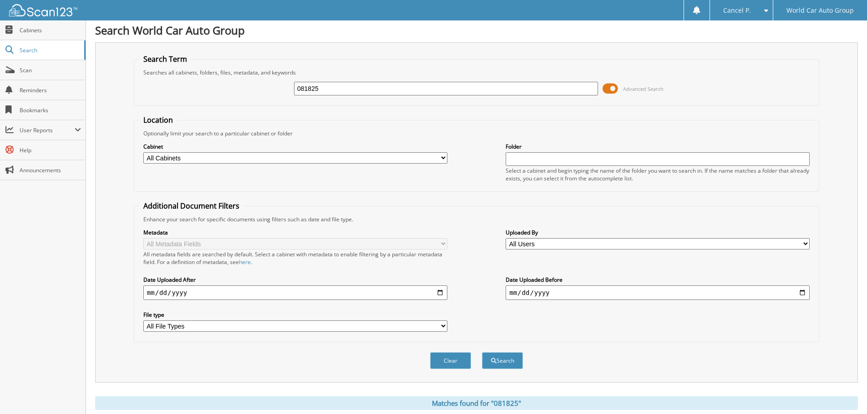
scroll to position [0, 0]
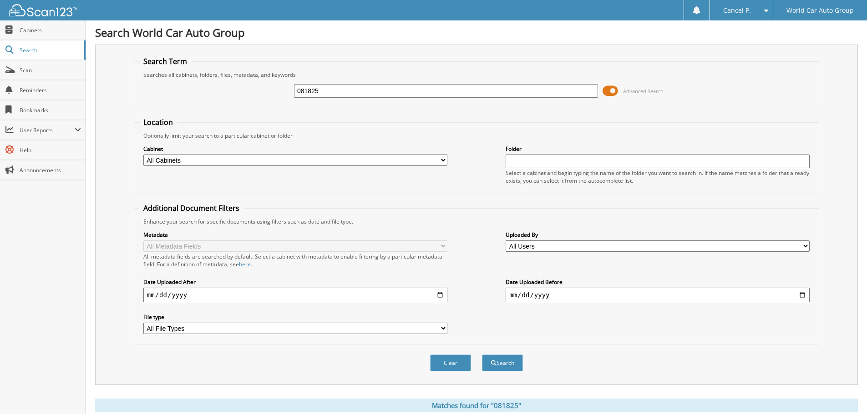
drag, startPoint x: 340, startPoint y: 96, endPoint x: 231, endPoint y: 96, distance: 108.7
click at [244, 101] on div "081825 Advanced Search" at bounding box center [476, 91] width 675 height 25
type input "116316"
click at [482, 355] on button "Search" at bounding box center [502, 363] width 41 height 17
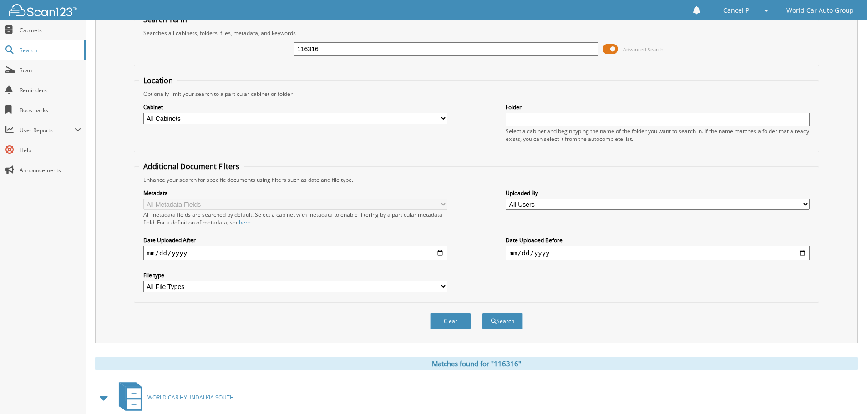
scroll to position [145, 0]
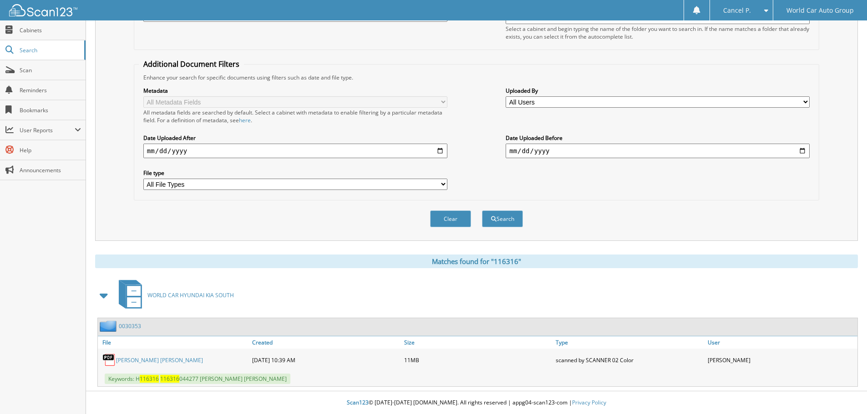
drag, startPoint x: 152, startPoint y: 353, endPoint x: 149, endPoint y: 359, distance: 7.5
click at [149, 358] on div "[PERSON_NAME] [PERSON_NAME]" at bounding box center [174, 360] width 152 height 18
click at [148, 359] on link "[PERSON_NAME] [PERSON_NAME]" at bounding box center [159, 361] width 87 height 8
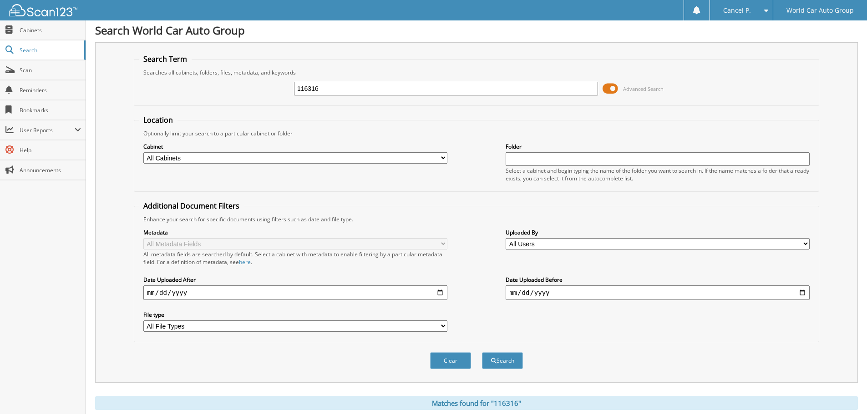
scroll to position [0, 0]
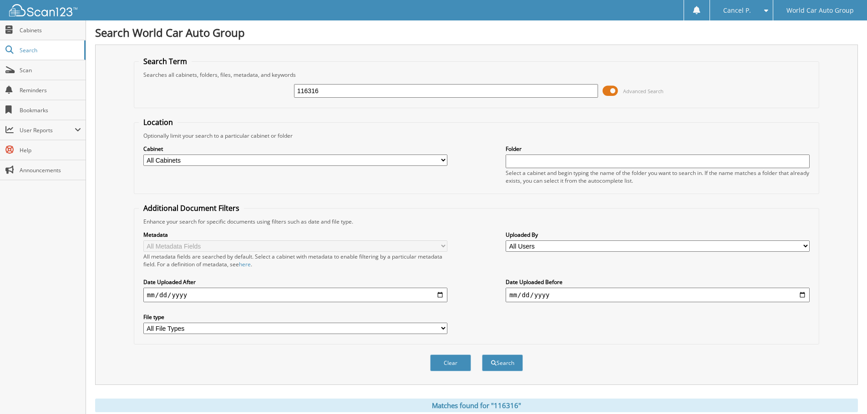
drag, startPoint x: 328, startPoint y: 92, endPoint x: 227, endPoint y: 108, distance: 102.2
click at [232, 106] on fieldset "Search Term Searches all cabinets, folders, files, metadata, and keywords 11631…" at bounding box center [476, 82] width 685 height 52
type input "816165"
click at [482, 355] on button "Search" at bounding box center [502, 363] width 41 height 17
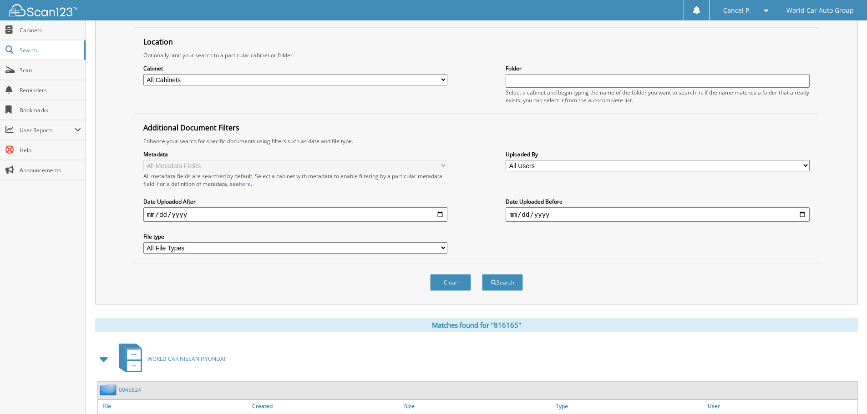
scroll to position [145, 0]
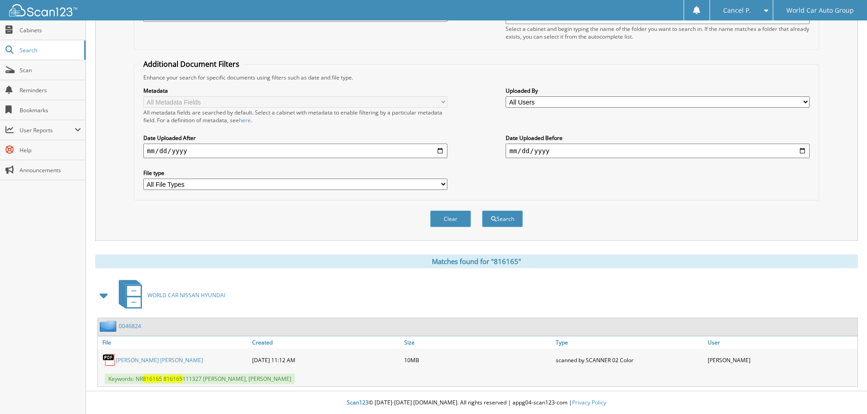
click at [135, 360] on link "JEAN LARES CHAVEZ_ MOSES CHAVEZ" at bounding box center [159, 361] width 87 height 8
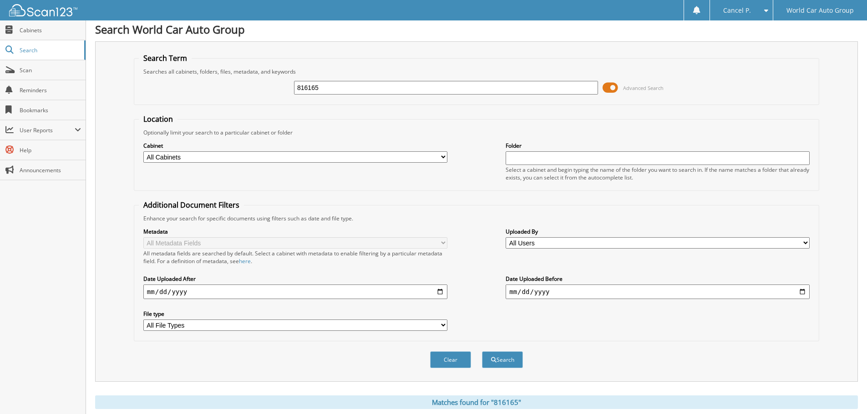
scroll to position [0, 0]
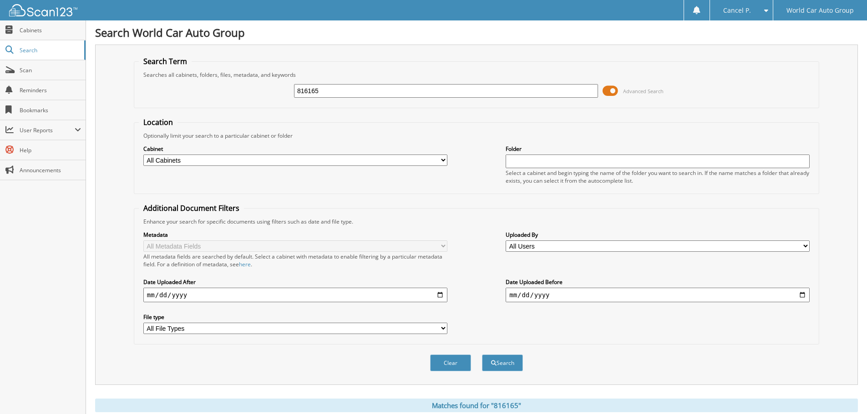
drag, startPoint x: 295, startPoint y: 96, endPoint x: 238, endPoint y: 102, distance: 57.2
click at [242, 102] on div "816165 Advanced Search" at bounding box center [476, 91] width 675 height 25
type input "497576"
click at [482, 355] on button "Search" at bounding box center [502, 363] width 41 height 17
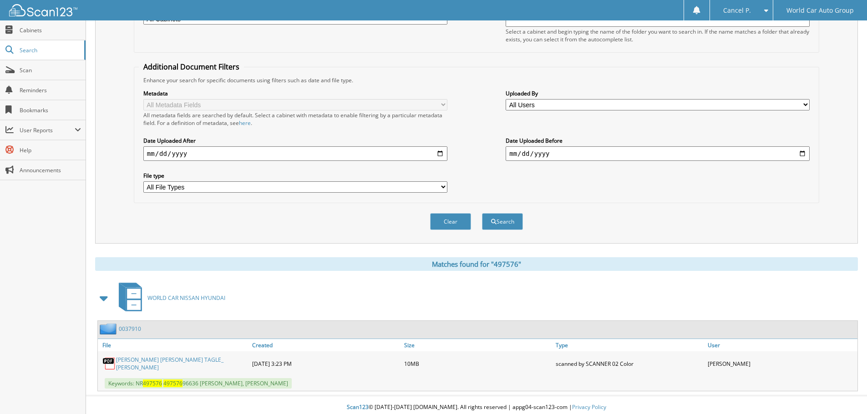
scroll to position [145, 0]
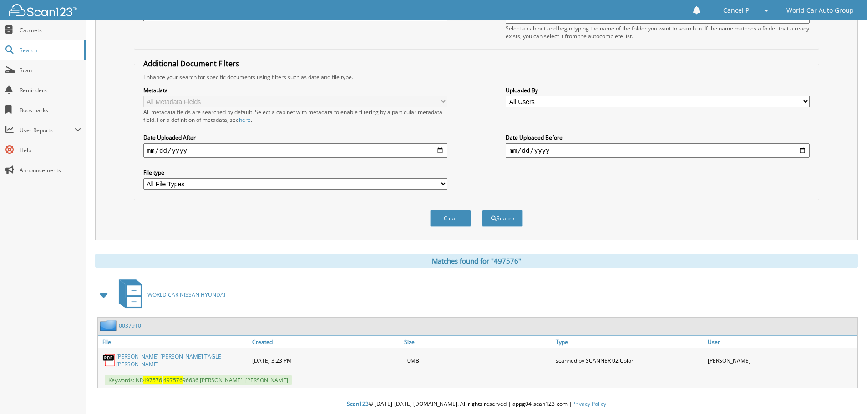
click at [141, 365] on div "ANNA MARIA TAGLE_ JOHN RICHARD TAGLE" at bounding box center [174, 361] width 152 height 20
click at [144, 359] on link "ANNA MARIA TAGLE_ JOHN RICHARD TAGLE" at bounding box center [181, 360] width 131 height 15
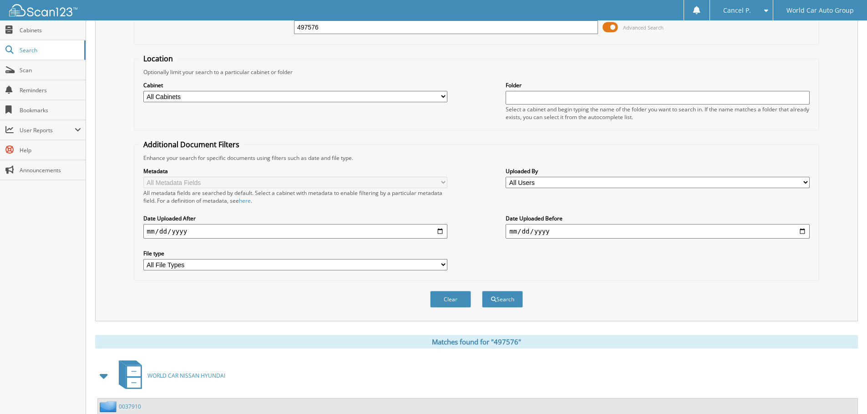
scroll to position [0, 0]
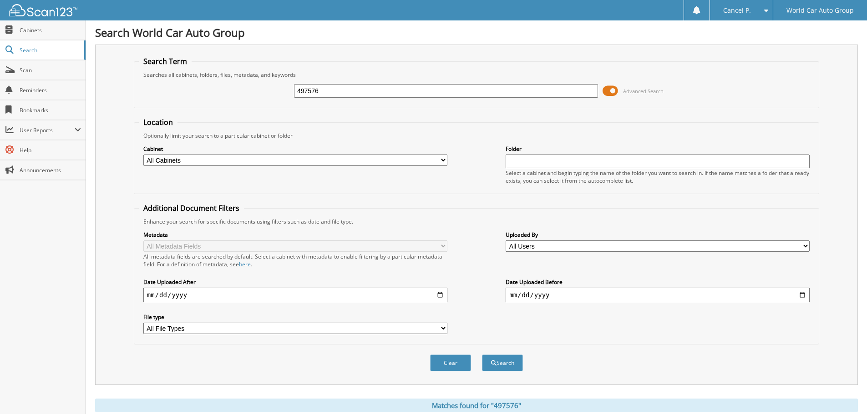
drag, startPoint x: 327, startPoint y: 91, endPoint x: 195, endPoint y: 113, distance: 134.2
click at [201, 112] on form "Search Term Searches all cabinets, folders, files, metadata, and keywords 49757…" at bounding box center [476, 218] width 685 height 325
type input "529303"
click at [482, 355] on button "Search" at bounding box center [502, 363] width 41 height 17
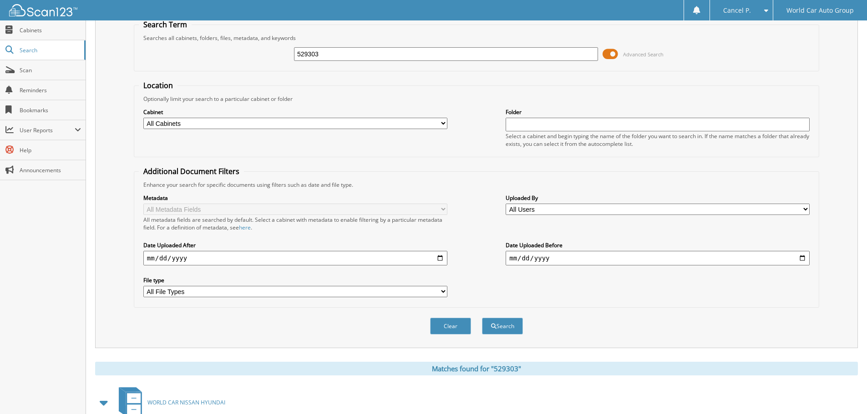
scroll to position [145, 0]
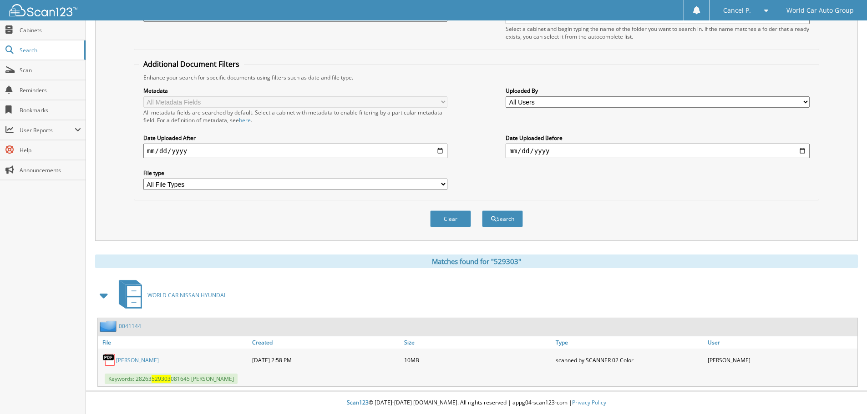
click at [142, 355] on div "[PERSON_NAME]" at bounding box center [174, 360] width 152 height 18
click at [136, 360] on link "[PERSON_NAME]" at bounding box center [137, 361] width 43 height 8
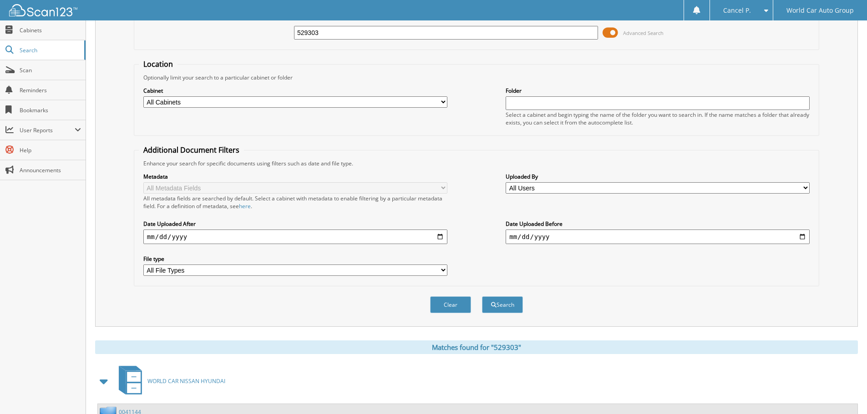
scroll to position [0, 0]
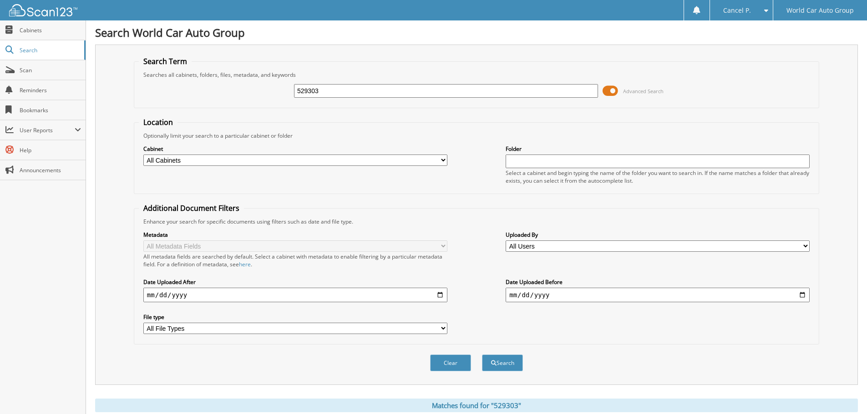
drag, startPoint x: 327, startPoint y: 87, endPoint x: 254, endPoint y: 99, distance: 73.7
click at [255, 99] on div "529303 Advanced Search" at bounding box center [476, 91] width 675 height 25
type input "201282"
click at [482, 355] on button "Search" at bounding box center [502, 363] width 41 height 17
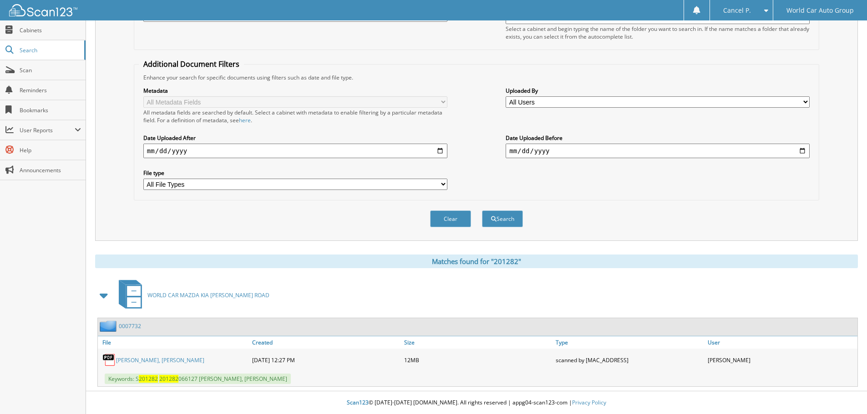
scroll to position [145, 0]
click at [151, 361] on link "SERGIO ADRIAN CASTILLO, JENNIFER ARMIJO" at bounding box center [160, 361] width 88 height 8
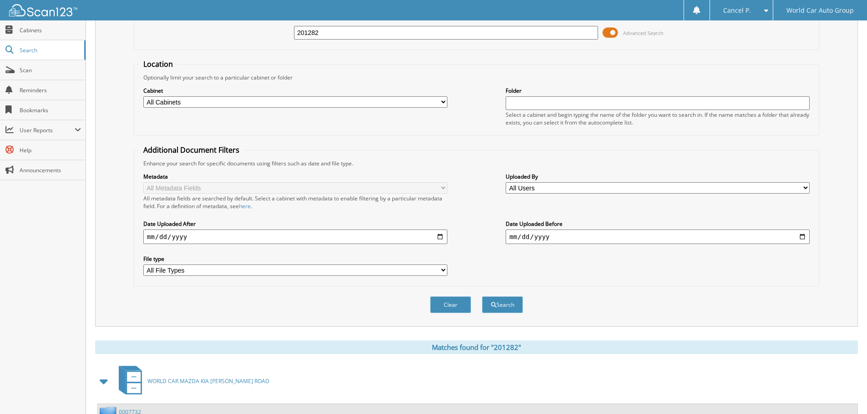
scroll to position [0, 0]
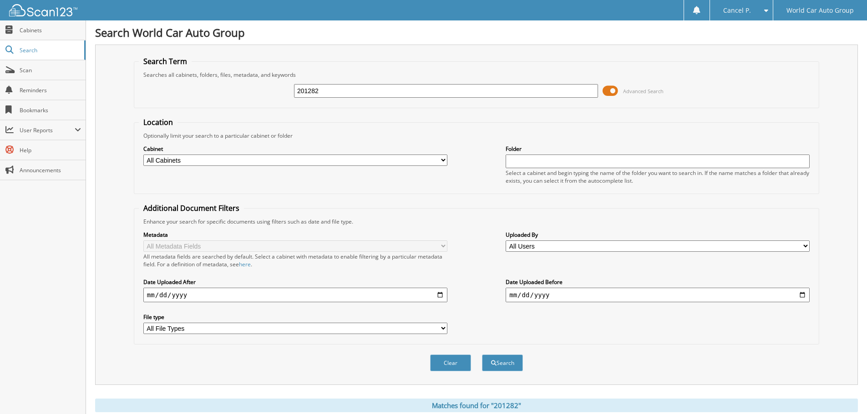
drag, startPoint x: 357, startPoint y: 90, endPoint x: 222, endPoint y: 106, distance: 135.2
click at [222, 106] on fieldset "Search Term Searches all cabinets, folders, files, metadata, and keywords 20128…" at bounding box center [476, 82] width 685 height 52
type input "539437"
click at [482, 355] on button "Search" at bounding box center [502, 363] width 41 height 17
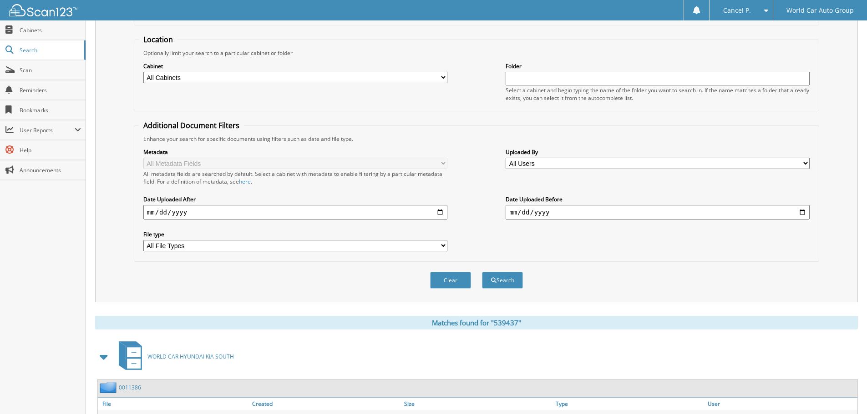
scroll to position [136, 0]
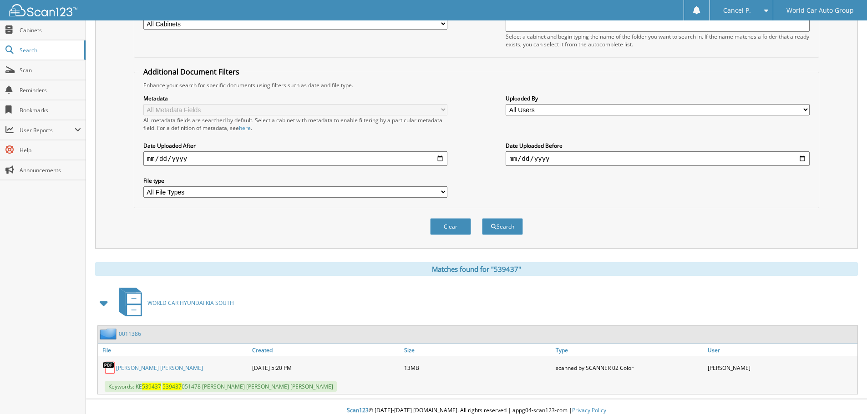
click at [205, 364] on div "DAVID JAMES ROBB_ STEPHANIE DENISE STONE" at bounding box center [174, 368] width 152 height 18
click at [203, 372] on link "DAVID JAMES ROBB_ STEPHANIE DENISE STONE" at bounding box center [159, 368] width 87 height 8
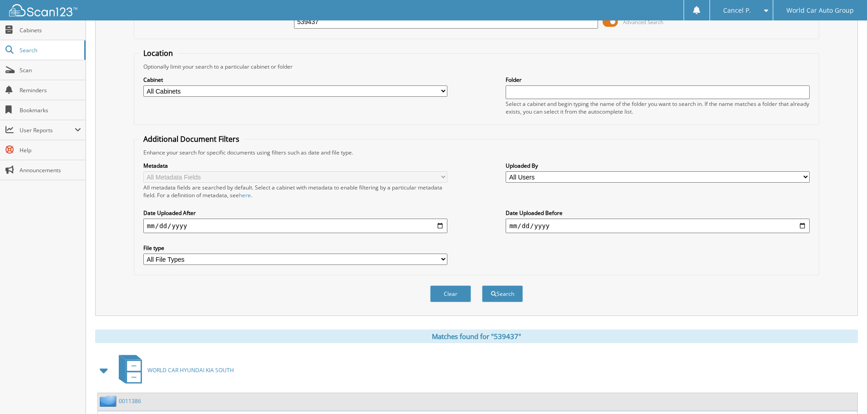
scroll to position [0, 0]
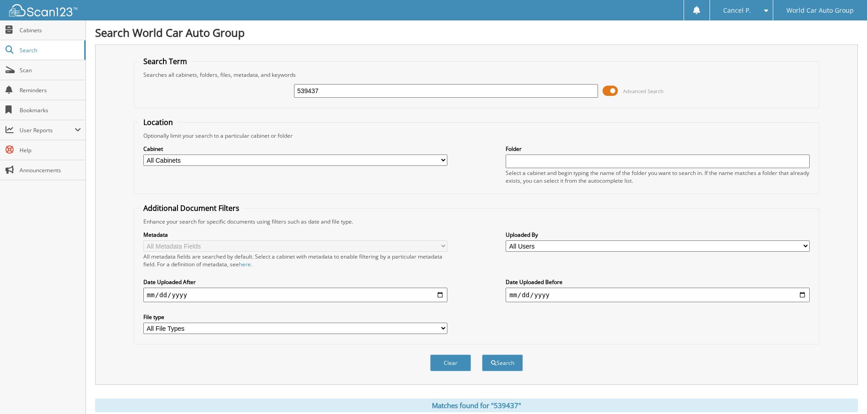
drag, startPoint x: 345, startPoint y: 89, endPoint x: 234, endPoint y: 98, distance: 111.4
click at [235, 98] on div "539437 Advanced Search" at bounding box center [476, 91] width 675 height 25
type input "425882"
click at [482, 355] on button "Search" at bounding box center [502, 363] width 41 height 17
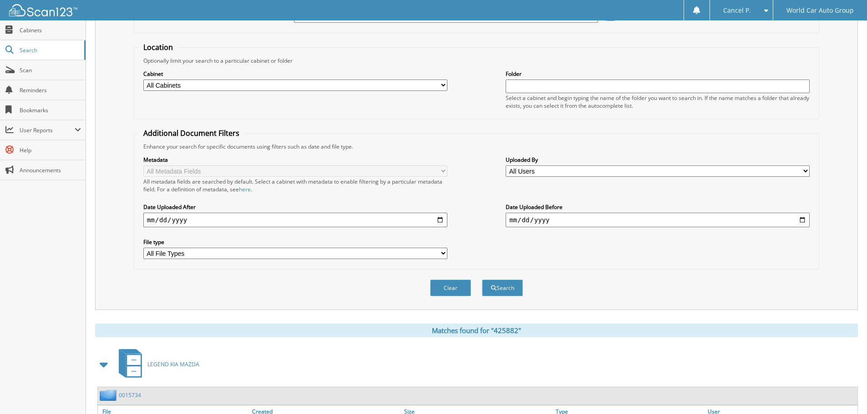
scroll to position [145, 0]
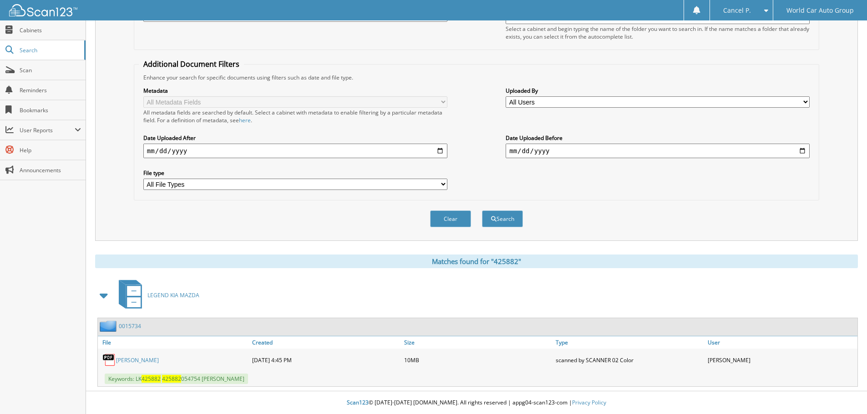
click at [136, 359] on link "[PERSON_NAME]" at bounding box center [137, 361] width 43 height 8
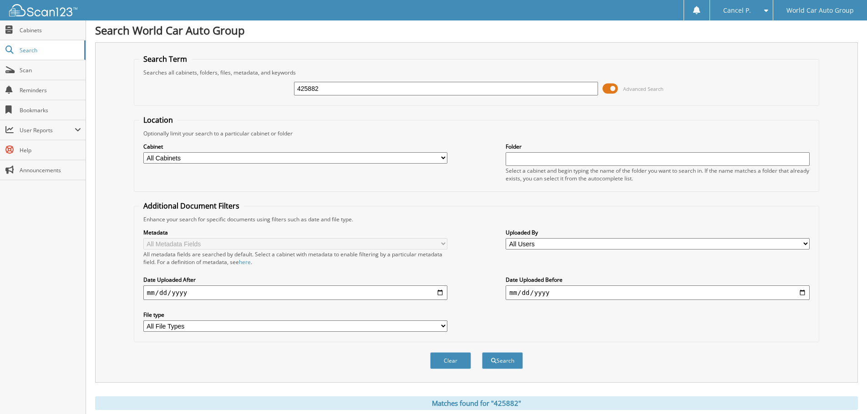
scroll to position [0, 0]
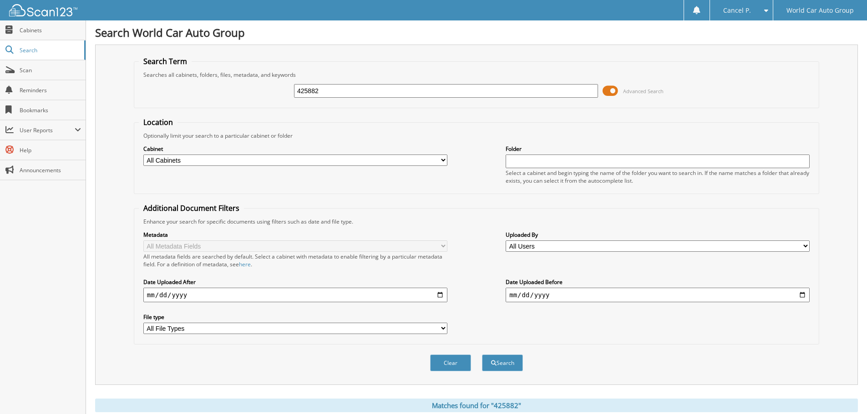
drag, startPoint x: 345, startPoint y: 89, endPoint x: 267, endPoint y: 102, distance: 78.5
click at [272, 101] on div "425882 Advanced Search" at bounding box center [476, 91] width 675 height 25
type input "240264"
click at [482, 355] on button "Search" at bounding box center [502, 363] width 41 height 17
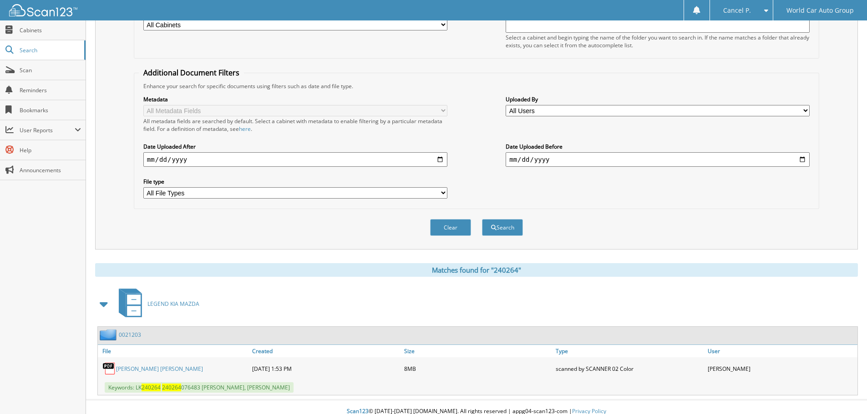
scroll to position [145, 0]
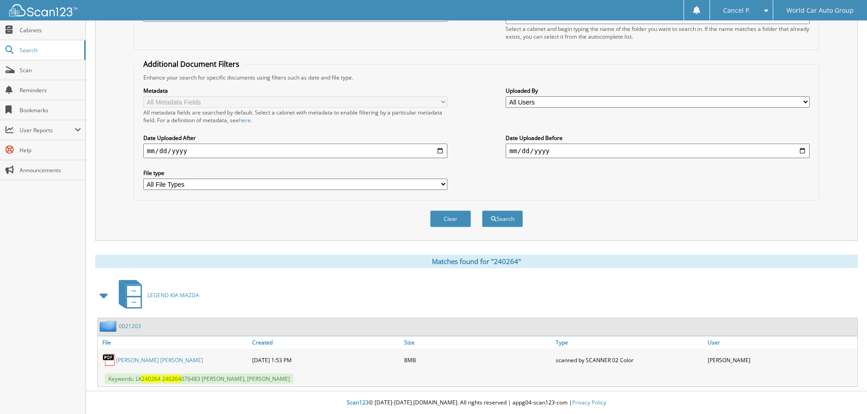
click at [152, 363] on link "IYESHA MURRAY TREVINO_ ODILIA TREVINO" at bounding box center [159, 361] width 87 height 8
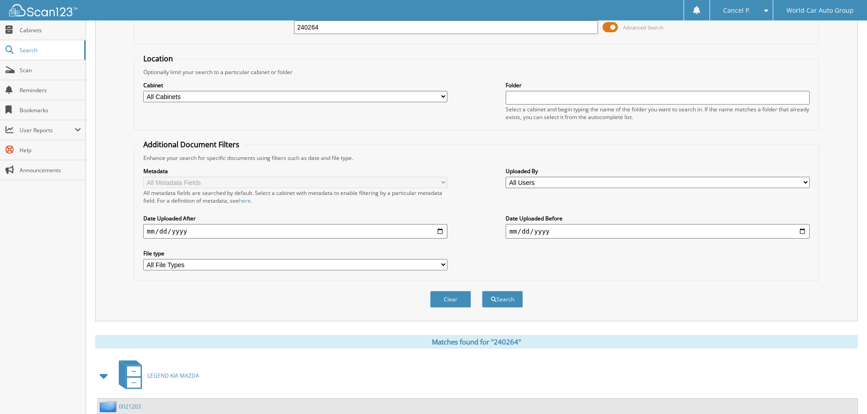
scroll to position [0, 0]
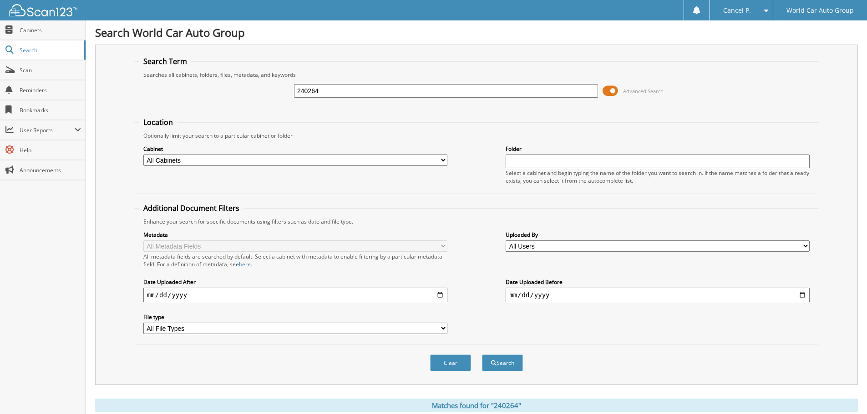
drag, startPoint x: 322, startPoint y: 91, endPoint x: 247, endPoint y: 93, distance: 75.1
click at [257, 93] on div "240264 Advanced Search" at bounding box center [476, 91] width 675 height 25
type input "438634"
click at [482, 355] on button "Search" at bounding box center [502, 363] width 41 height 17
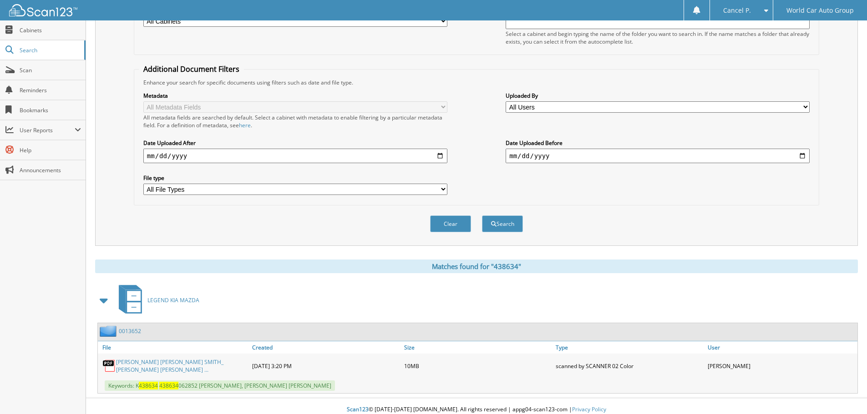
scroll to position [145, 0]
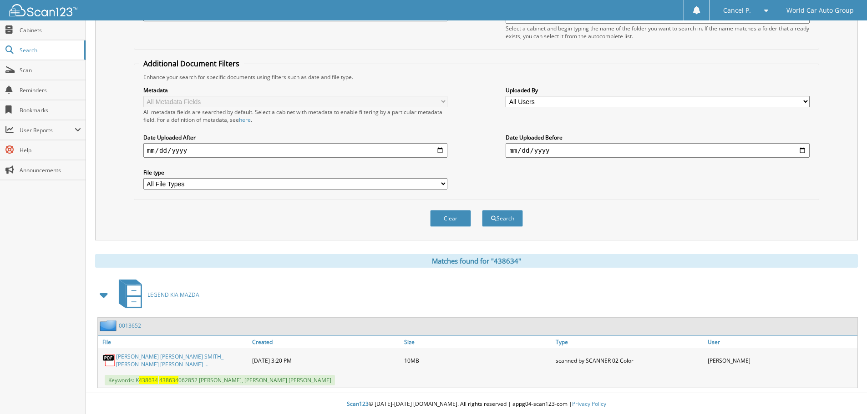
click at [123, 362] on link "[PERSON_NAME] [PERSON_NAME] SMITH_ [PERSON_NAME] [PERSON_NAME] ..." at bounding box center [181, 360] width 131 height 15
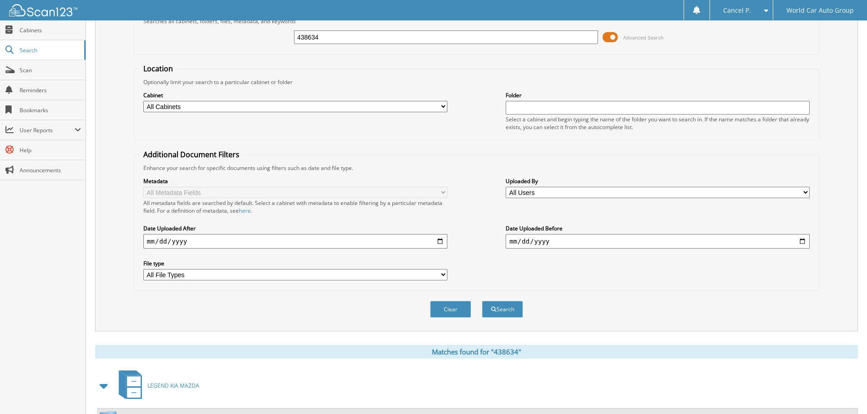
scroll to position [0, 0]
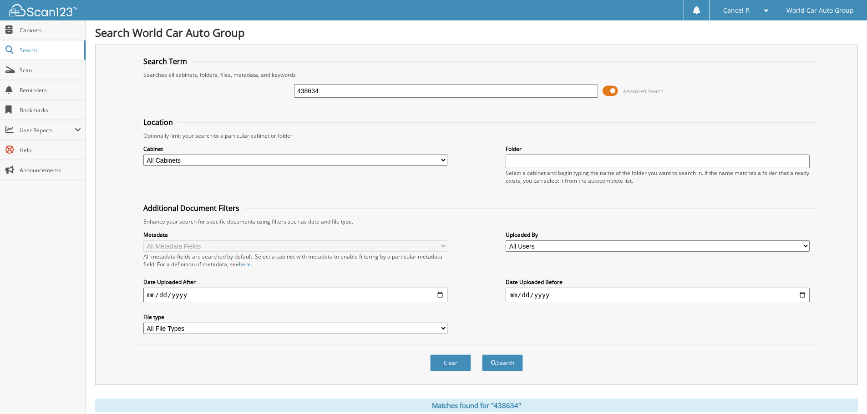
drag, startPoint x: 348, startPoint y: 93, endPoint x: 225, endPoint y: 99, distance: 123.4
click at [226, 98] on div "438634 Advanced Search" at bounding box center [476, 91] width 675 height 25
type input "368442"
click at [482, 355] on button "Search" at bounding box center [502, 363] width 41 height 17
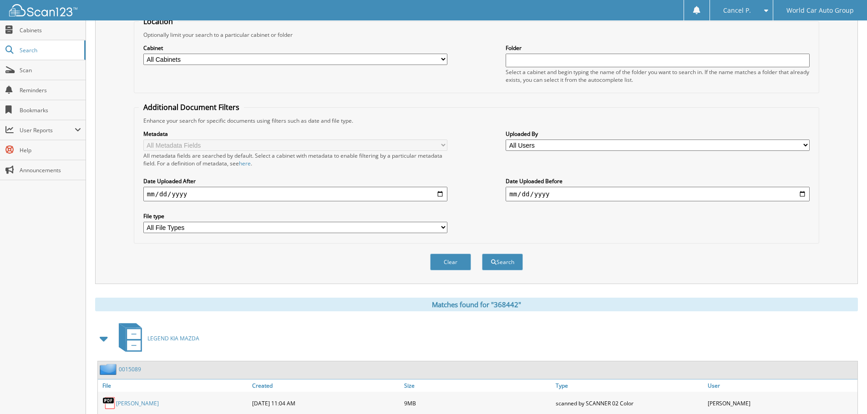
scroll to position [145, 0]
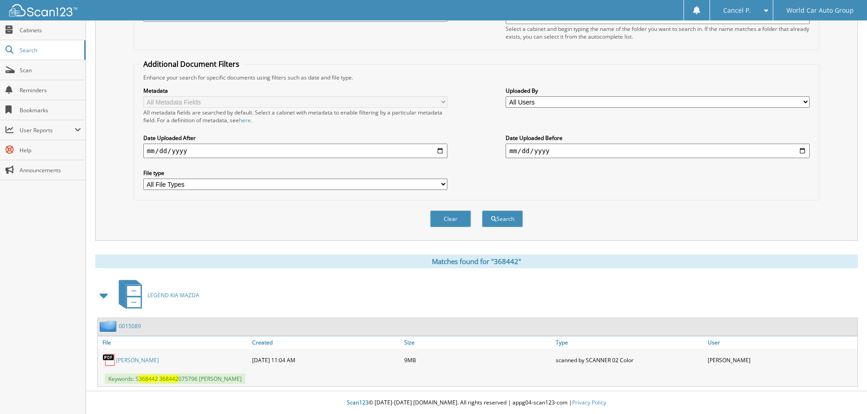
click at [159, 363] on link "LINDSEY MICHELLE PEREZ" at bounding box center [137, 361] width 43 height 8
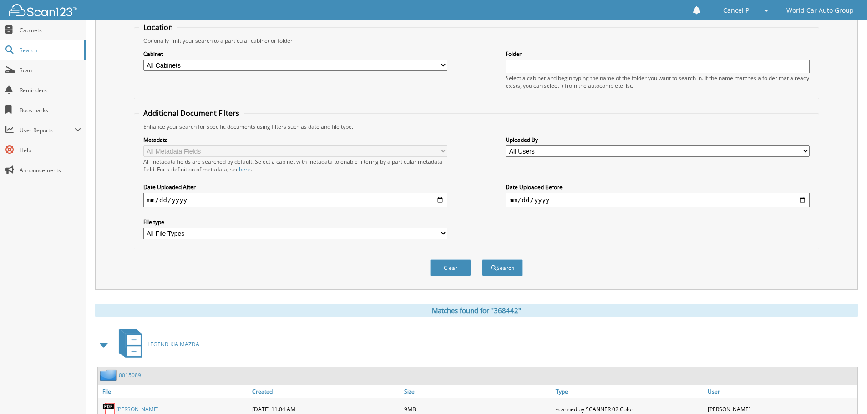
scroll to position [0, 0]
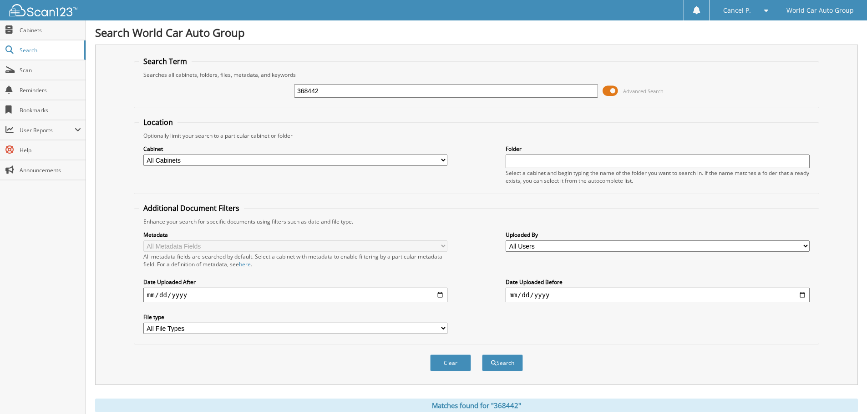
drag, startPoint x: 347, startPoint y: 93, endPoint x: 275, endPoint y: 102, distance: 72.4
click at [273, 101] on div "368442 Advanced Search" at bounding box center [476, 91] width 675 height 25
type input "642736"
click at [482, 355] on button "Search" at bounding box center [502, 363] width 41 height 17
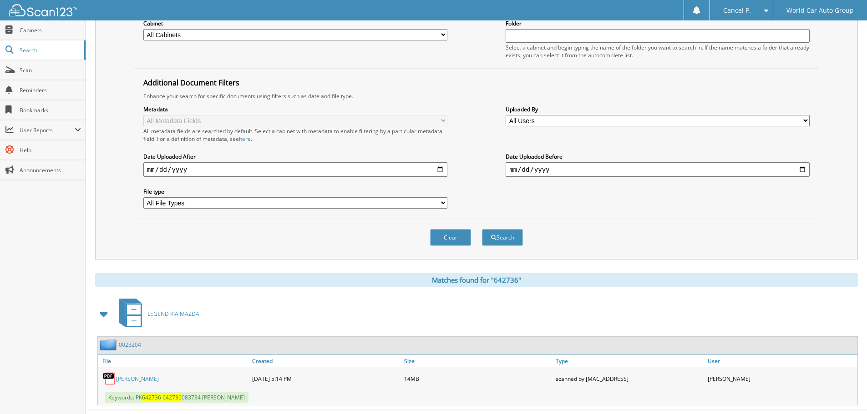
scroll to position [145, 0]
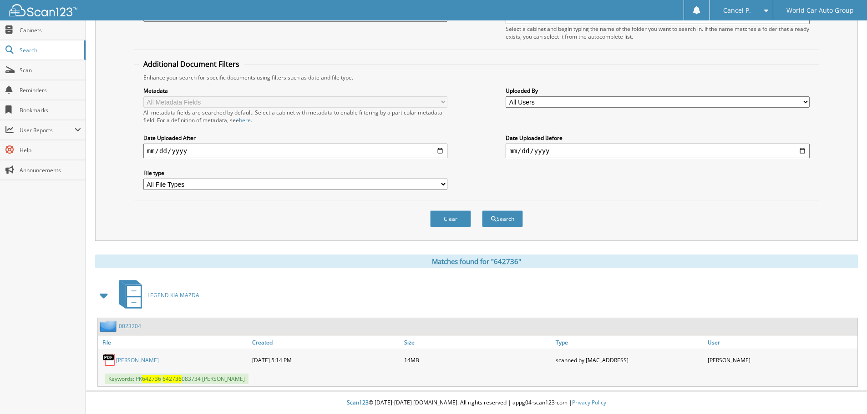
click at [146, 361] on link "[PERSON_NAME]" at bounding box center [137, 361] width 43 height 8
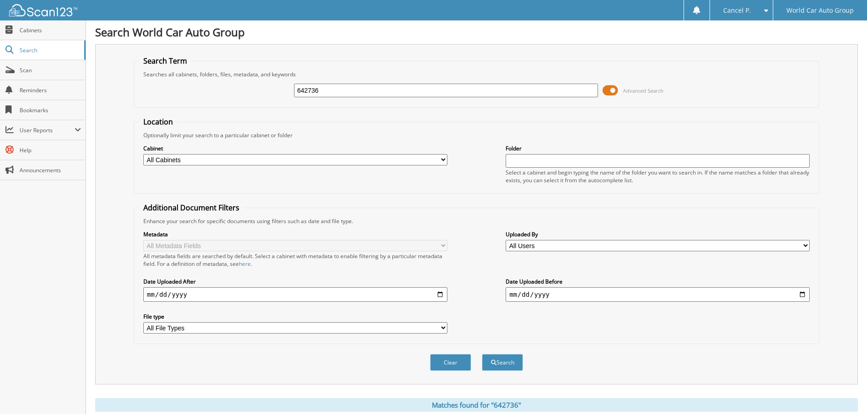
scroll to position [0, 0]
drag, startPoint x: 331, startPoint y: 90, endPoint x: 232, endPoint y: 106, distance: 101.0
click at [245, 106] on fieldset "Search Term Searches all cabinets, folders, files, metadata, and keywords 64273…" at bounding box center [476, 82] width 685 height 52
type input "018510"
click at [482, 355] on button "Search" at bounding box center [502, 363] width 41 height 17
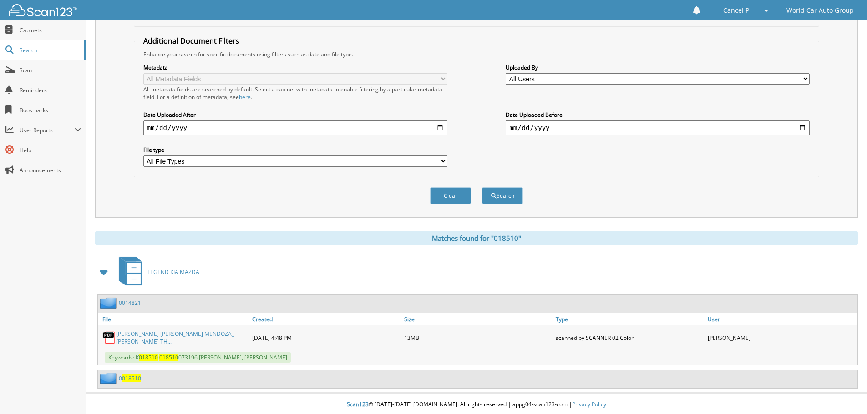
scroll to position [168, 0]
click at [131, 334] on link "[PERSON_NAME] [PERSON_NAME] MENDOZA_ [PERSON_NAME] TH..." at bounding box center [181, 337] width 131 height 15
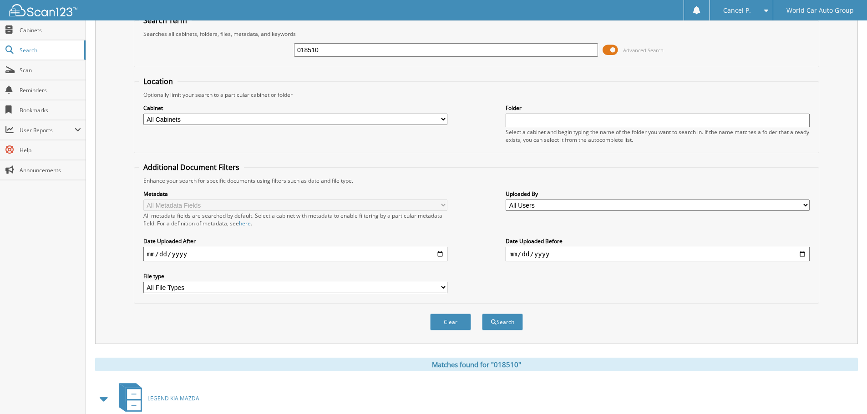
scroll to position [0, 0]
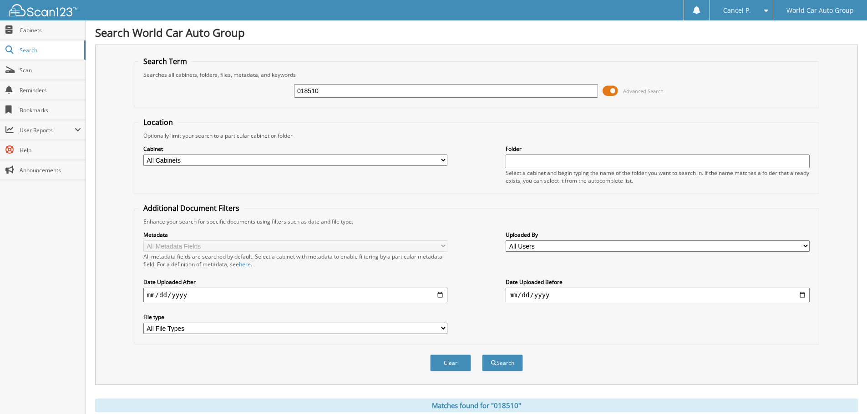
drag, startPoint x: 350, startPoint y: 77, endPoint x: 345, endPoint y: 82, distance: 7.1
click at [346, 81] on fieldset "Search Term Searches all cabinets, folders, files, metadata, and keywords 01851…" at bounding box center [476, 82] width 685 height 52
drag, startPoint x: 331, startPoint y: 90, endPoint x: 248, endPoint y: 100, distance: 83.5
click at [258, 96] on div "018510 Advanced Search" at bounding box center [476, 91] width 675 height 25
type input "886388"
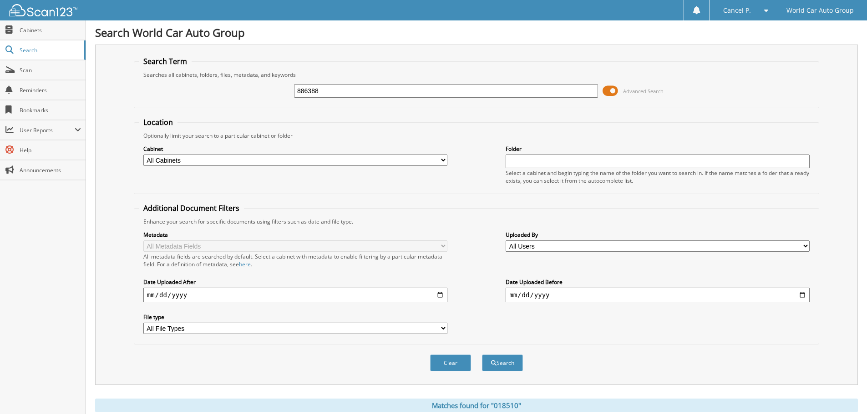
click at [482, 355] on button "Search" at bounding box center [502, 363] width 41 height 17
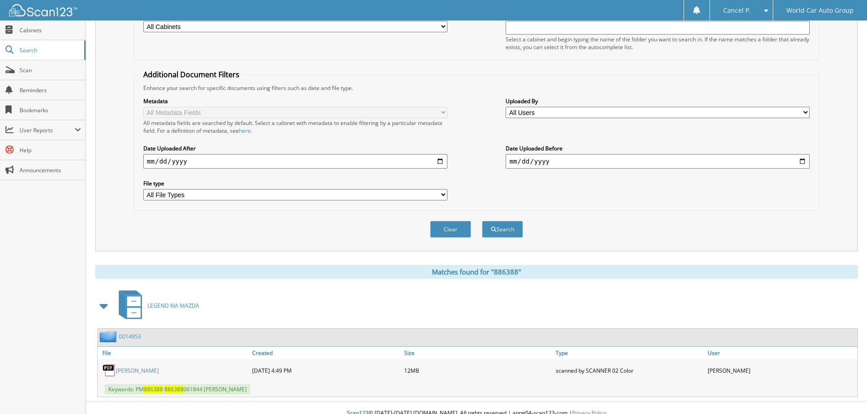
scroll to position [145, 0]
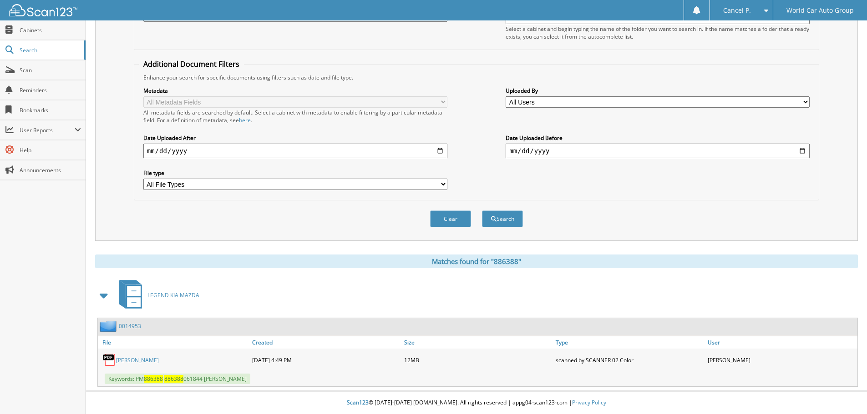
click at [150, 357] on link "VERONICA LECHELLE LENO" at bounding box center [137, 361] width 43 height 8
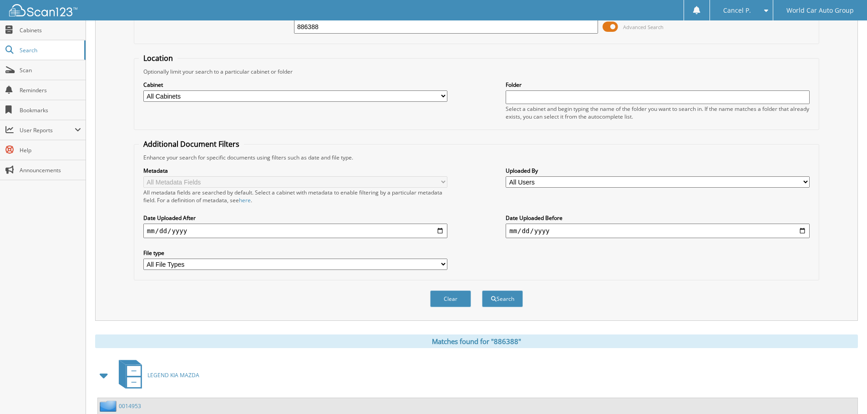
scroll to position [0, 0]
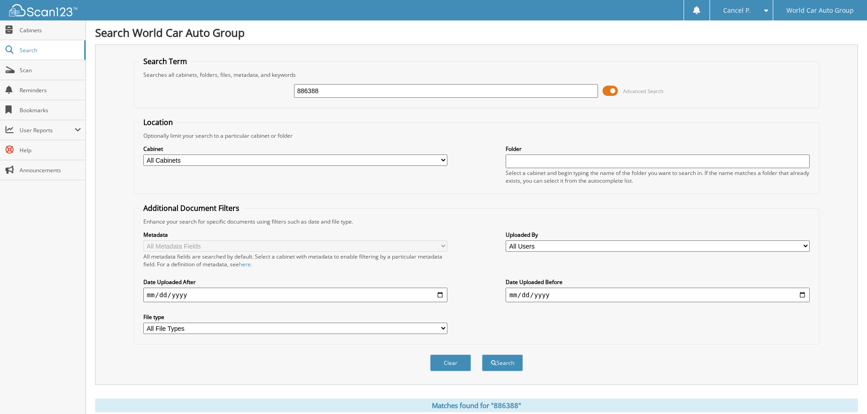
drag, startPoint x: 320, startPoint y: 87, endPoint x: 203, endPoint y: 102, distance: 117.9
click at [203, 102] on div "886388 Advanced Search" at bounding box center [476, 91] width 675 height 25
type input "118853"
click at [482, 355] on button "Search" at bounding box center [502, 363] width 41 height 17
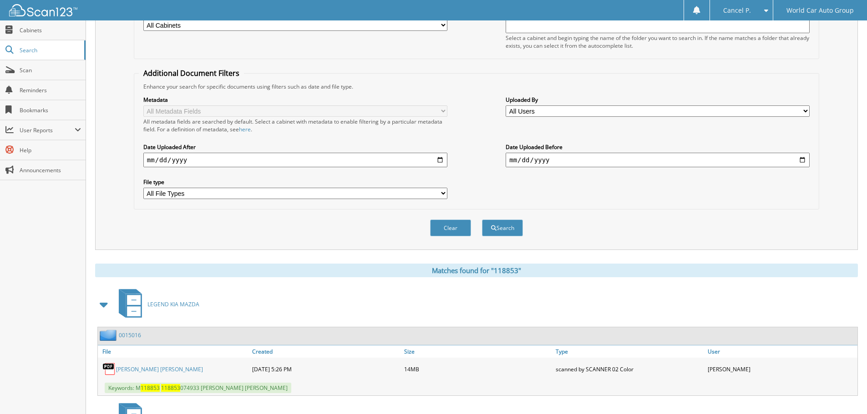
scroll to position [259, 0]
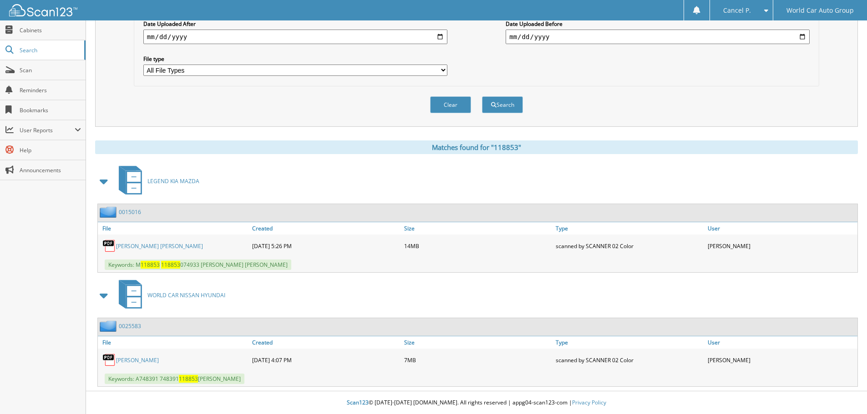
click at [165, 243] on link "SEAN MICHAEL WRIGHT" at bounding box center [159, 246] width 87 height 8
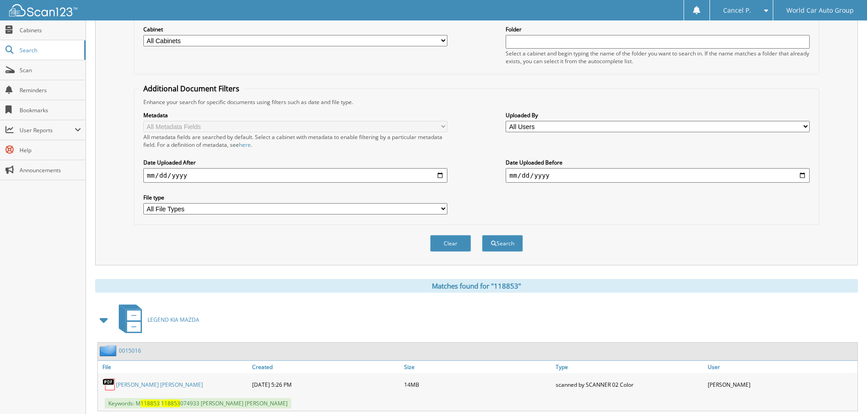
scroll to position [0, 0]
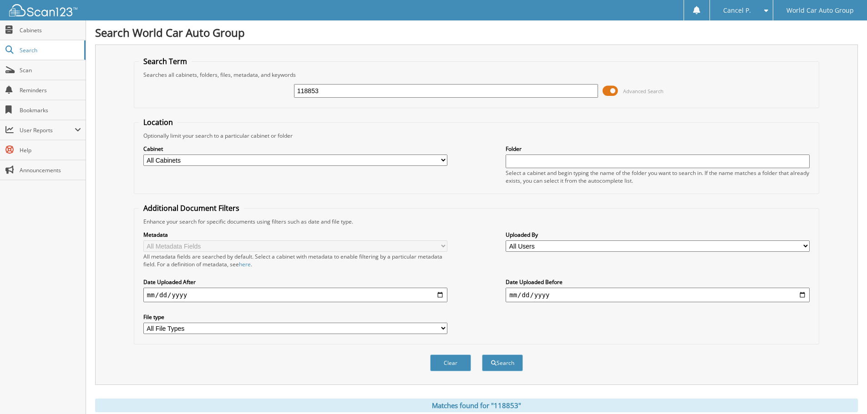
drag, startPoint x: 332, startPoint y: 91, endPoint x: 235, endPoint y: 98, distance: 97.1
click at [239, 96] on div "118853 Advanced Search" at bounding box center [476, 91] width 675 height 25
type input "215131"
click at [482, 355] on button "Search" at bounding box center [502, 363] width 41 height 17
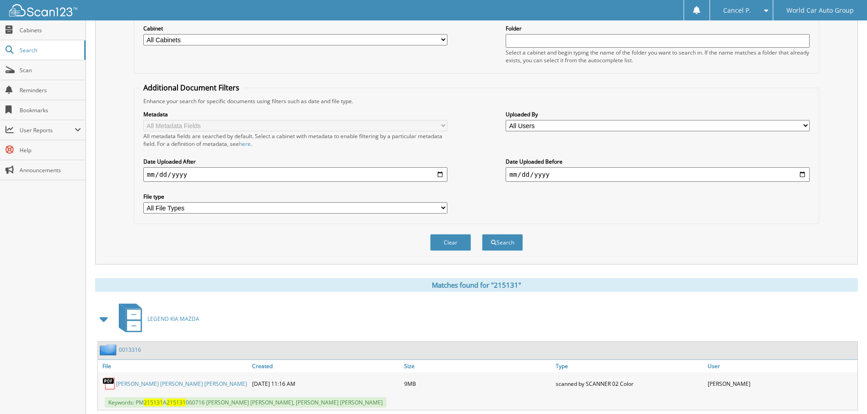
scroll to position [145, 0]
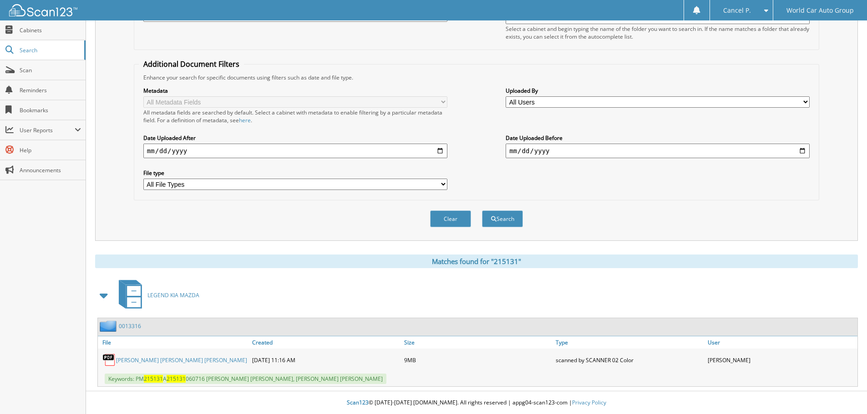
click at [163, 360] on link "[PERSON_NAME] [PERSON_NAME] [PERSON_NAME]" at bounding box center [181, 361] width 131 height 8
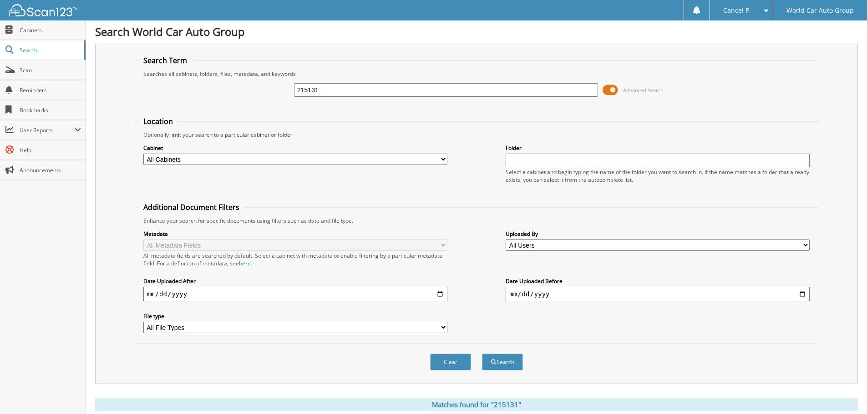
scroll to position [0, 0]
drag, startPoint x: 332, startPoint y: 93, endPoint x: 260, endPoint y: 106, distance: 72.5
click at [262, 102] on div "215131 Advanced Search" at bounding box center [476, 91] width 675 height 25
type input "603628"
click at [482, 355] on button "Search" at bounding box center [502, 363] width 41 height 17
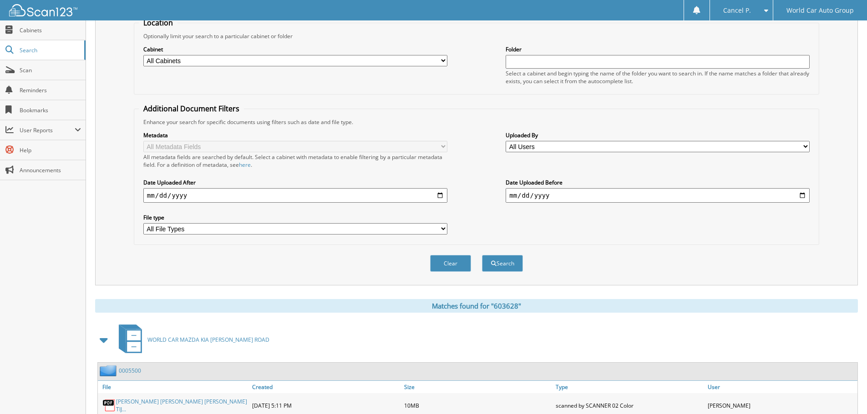
scroll to position [145, 0]
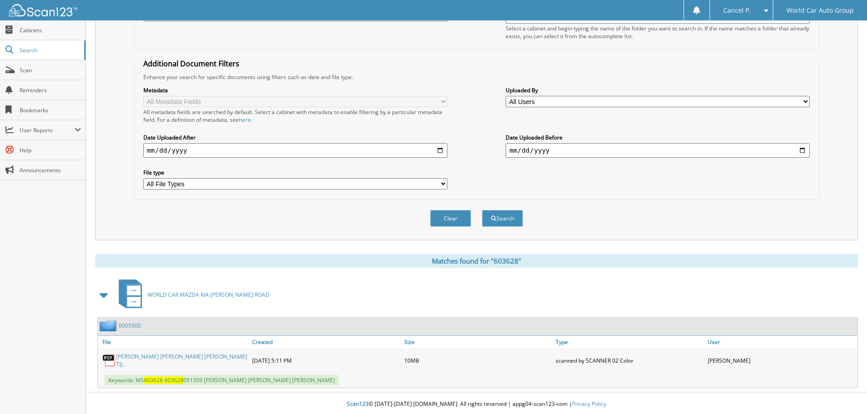
click at [149, 355] on div "ANTHONY LEE GOMEZ_ SAMANTHA MARIE TIJ..." at bounding box center [174, 361] width 152 height 20
click at [149, 358] on link "ANTHONY LEE GOMEZ_ SAMANTHA MARIE TIJ..." at bounding box center [181, 360] width 131 height 15
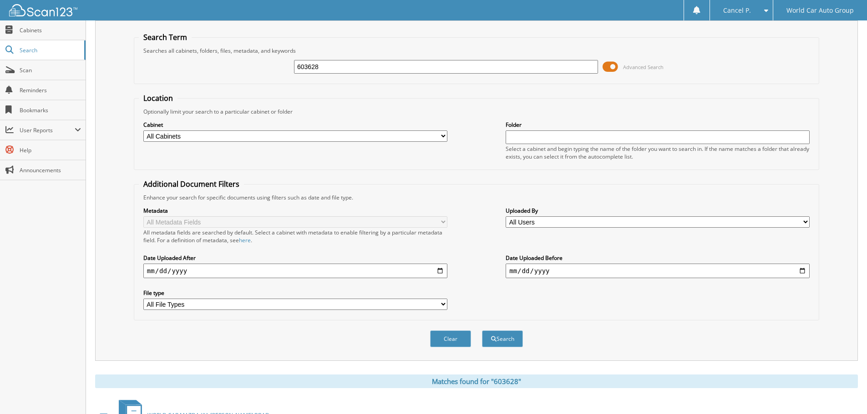
scroll to position [0, 0]
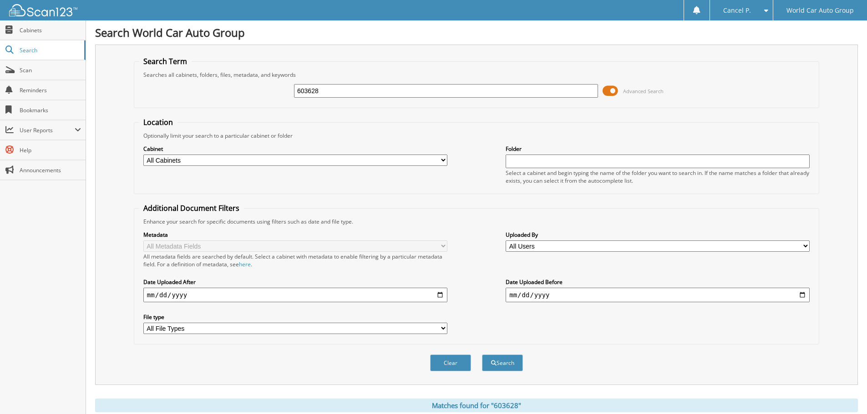
drag, startPoint x: 335, startPoint y: 84, endPoint x: 272, endPoint y: 94, distance: 64.1
click at [272, 94] on div "603628 Advanced Search" at bounding box center [476, 91] width 675 height 25
type input "766826"
click at [482, 355] on button "Search" at bounding box center [502, 363] width 41 height 17
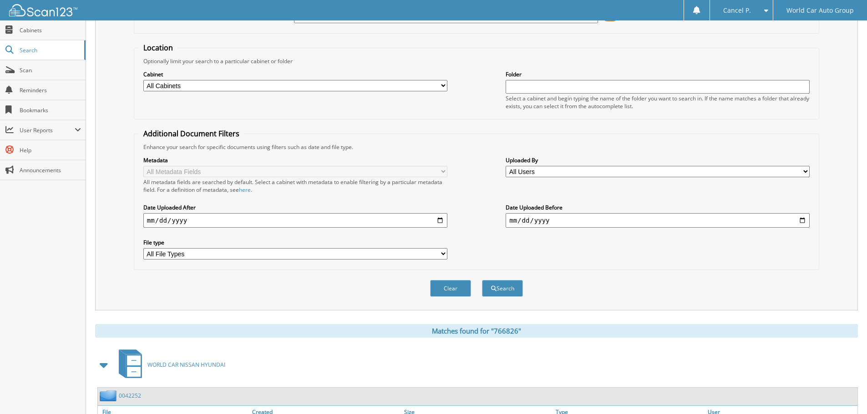
scroll to position [145, 0]
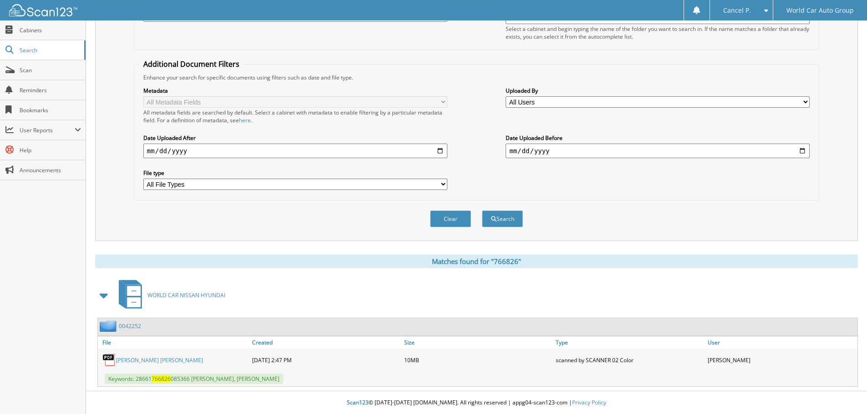
click at [170, 358] on link "MATTHEW GEORGE ZINCK_ DONNA LEE ZINCK" at bounding box center [159, 361] width 87 height 8
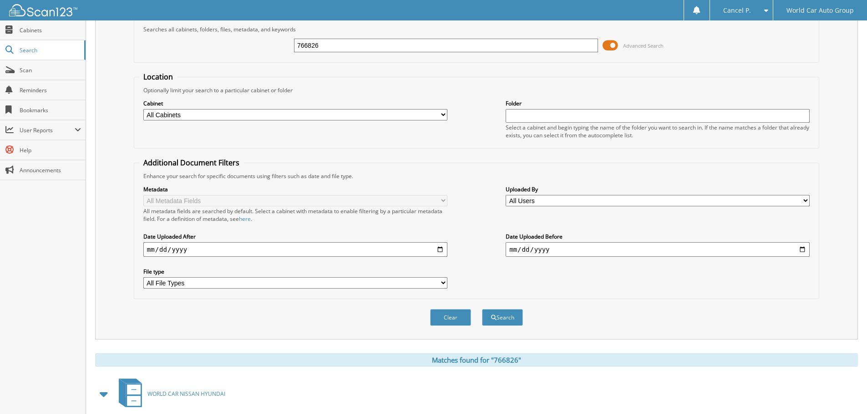
drag, startPoint x: 328, startPoint y: 46, endPoint x: 262, endPoint y: 49, distance: 66.9
click at [263, 49] on div "766826 Advanced Search" at bounding box center [476, 45] width 675 height 25
type input "064535"
click at [482, 309] on button "Search" at bounding box center [502, 317] width 41 height 17
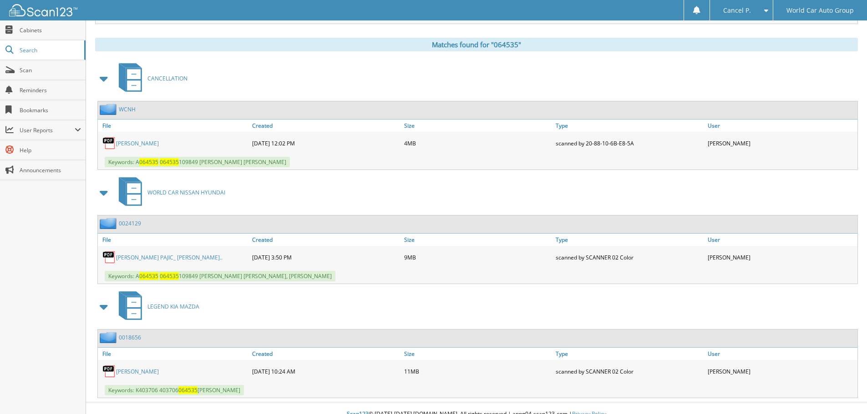
scroll to position [364, 0]
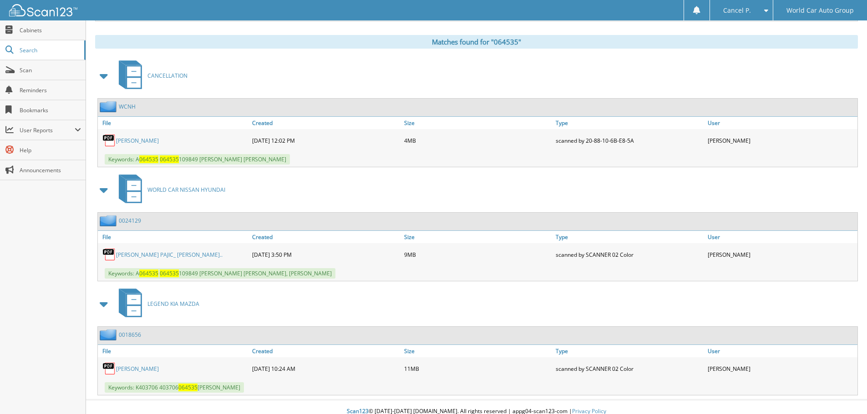
click at [139, 139] on link "[PERSON_NAME]" at bounding box center [137, 141] width 43 height 8
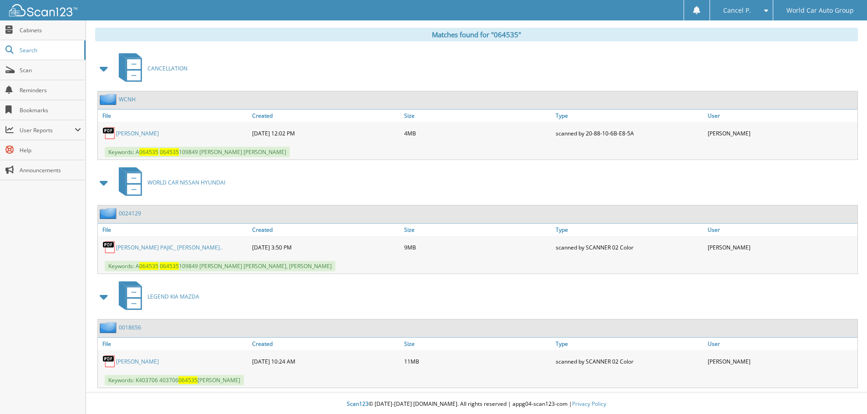
scroll to position [373, 0]
